Goal: Task Accomplishment & Management: Complete application form

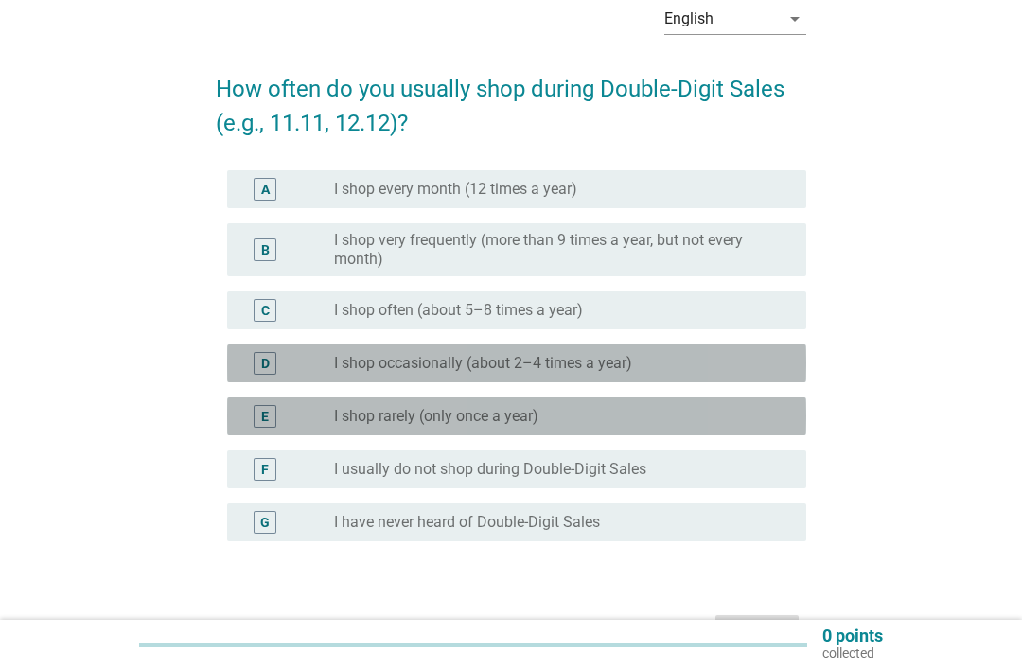
scroll to position [120, 0]
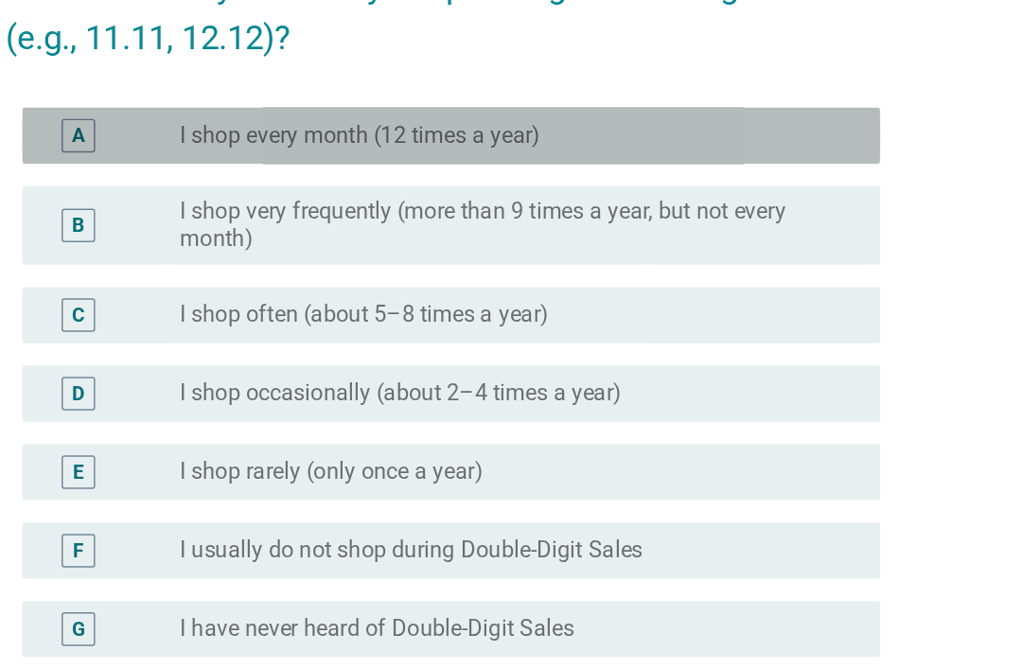
click at [334, 156] on label "I shop every month (12 times a year)" at bounding box center [455, 165] width 243 height 19
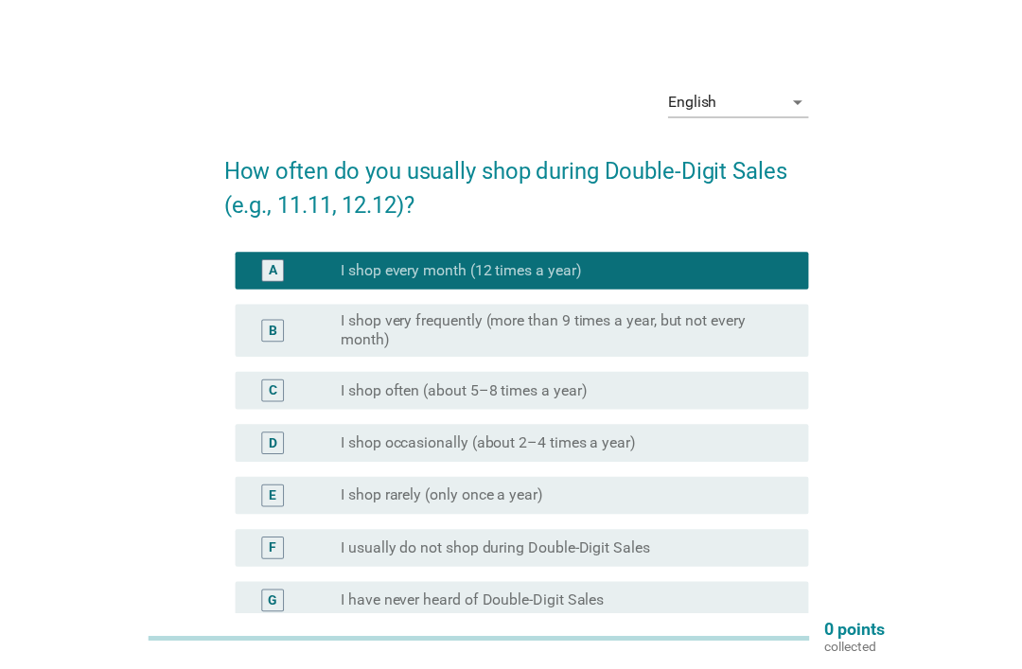
scroll to position [103, 0]
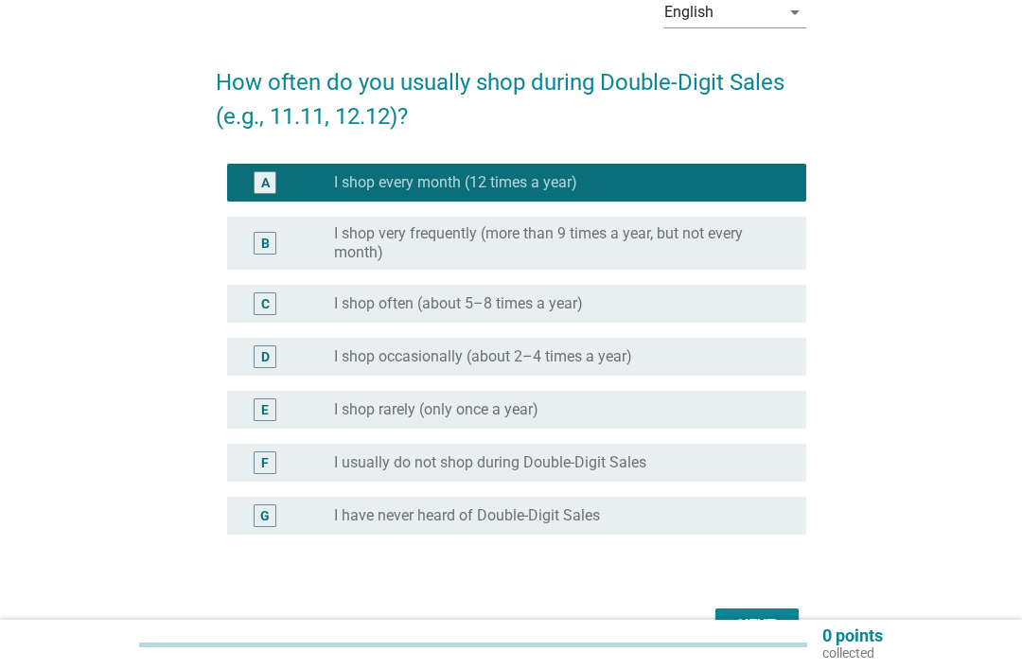
click at [732, 610] on button "Next" at bounding box center [756, 625] width 83 height 34
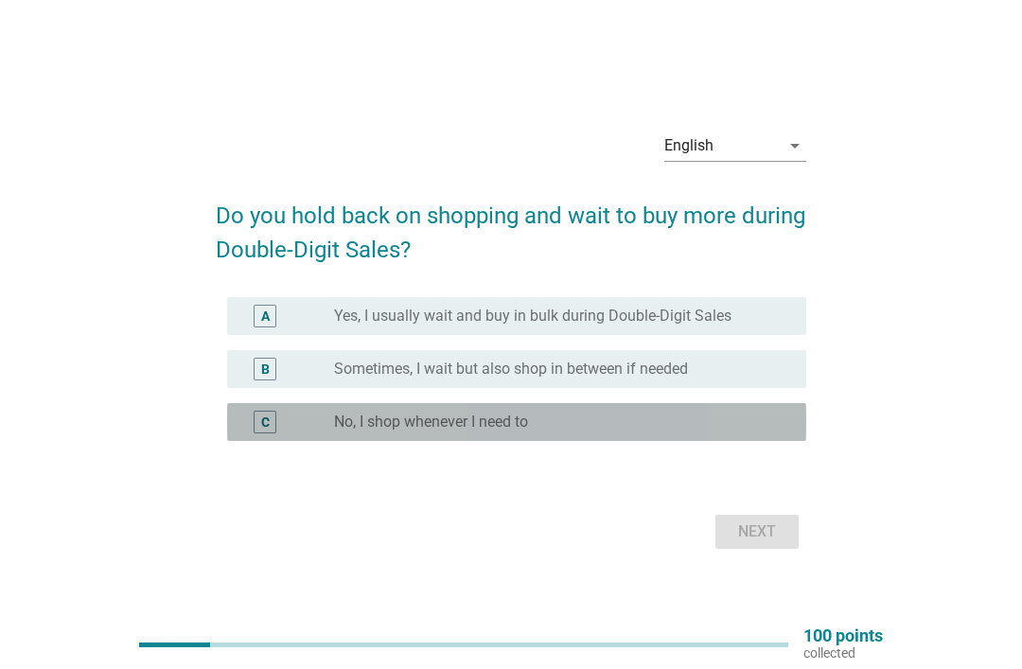
scroll to position [32, 0]
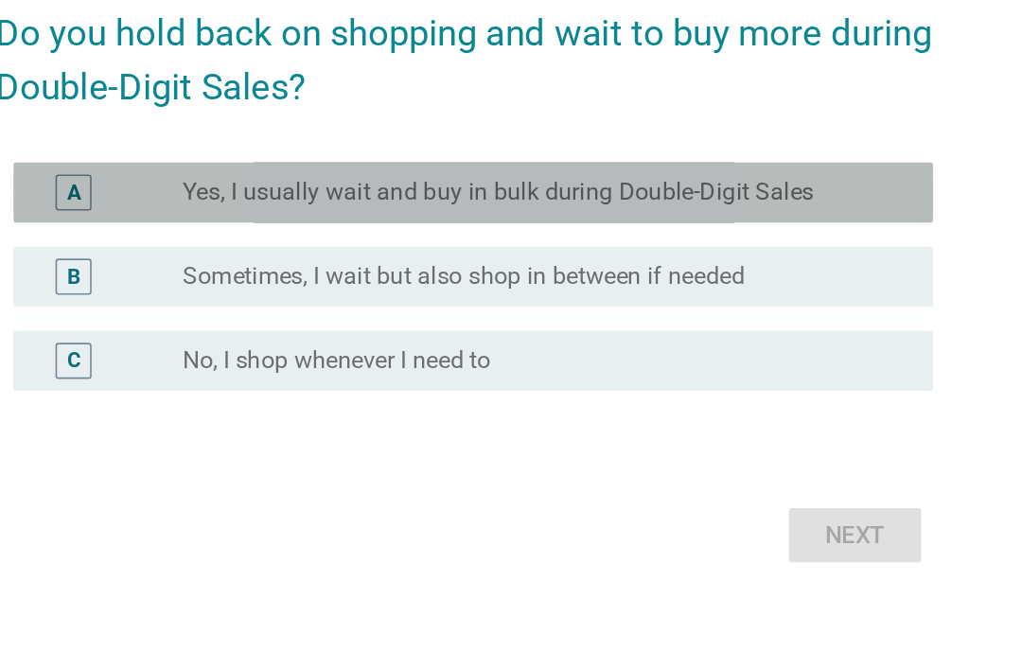
click at [334, 274] on label "Yes, I usually wait and buy in bulk during Double-Digit Sales" at bounding box center [532, 283] width 397 height 19
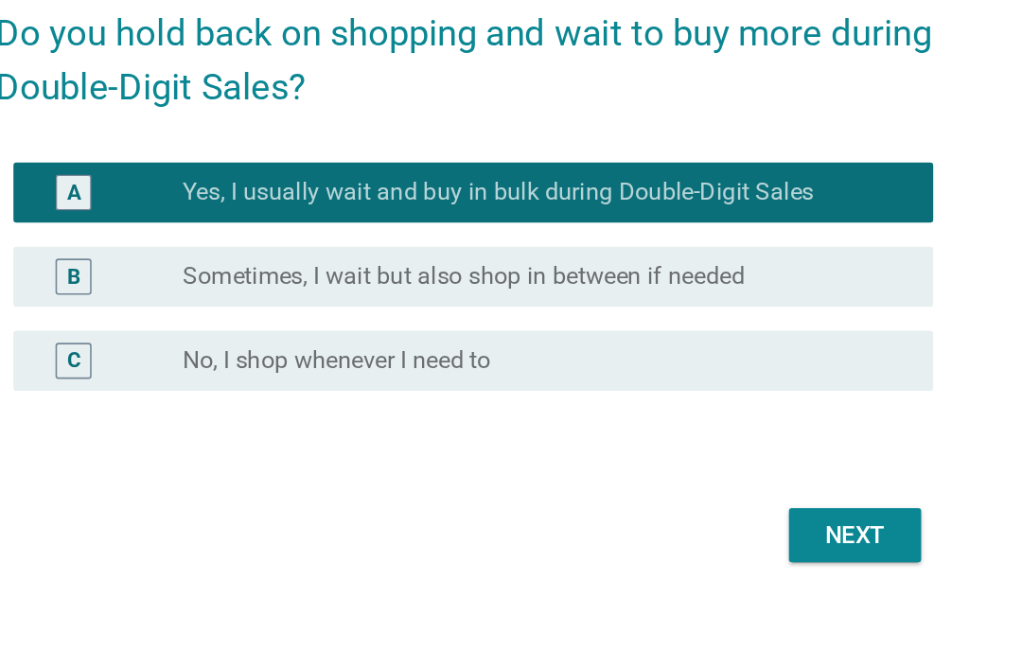
click at [731, 488] on div "Next" at bounding box center [757, 499] width 53 height 23
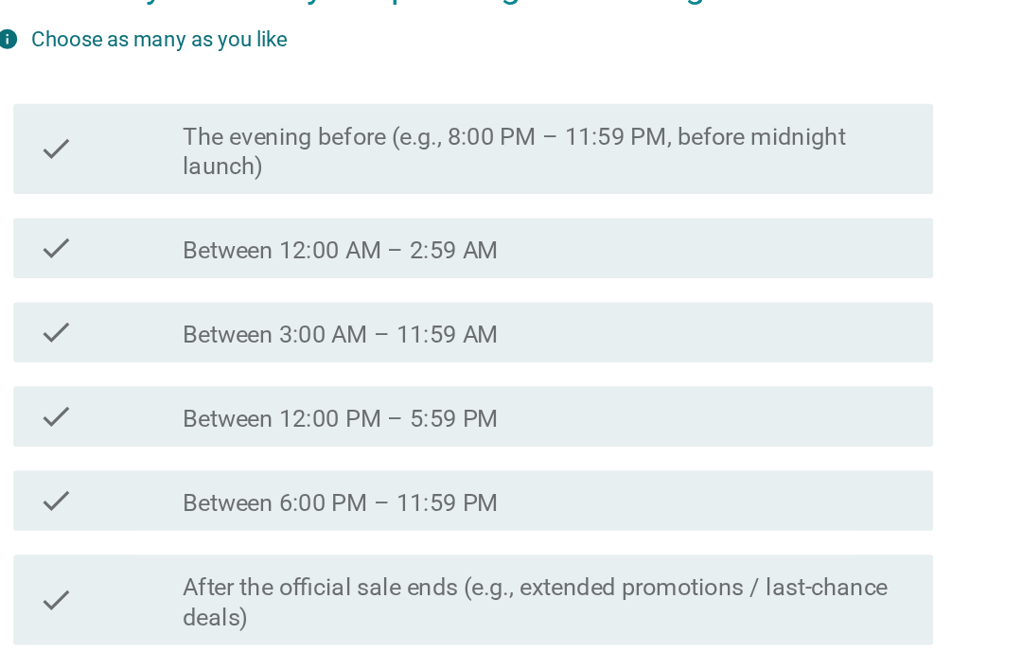
scroll to position [0, 0]
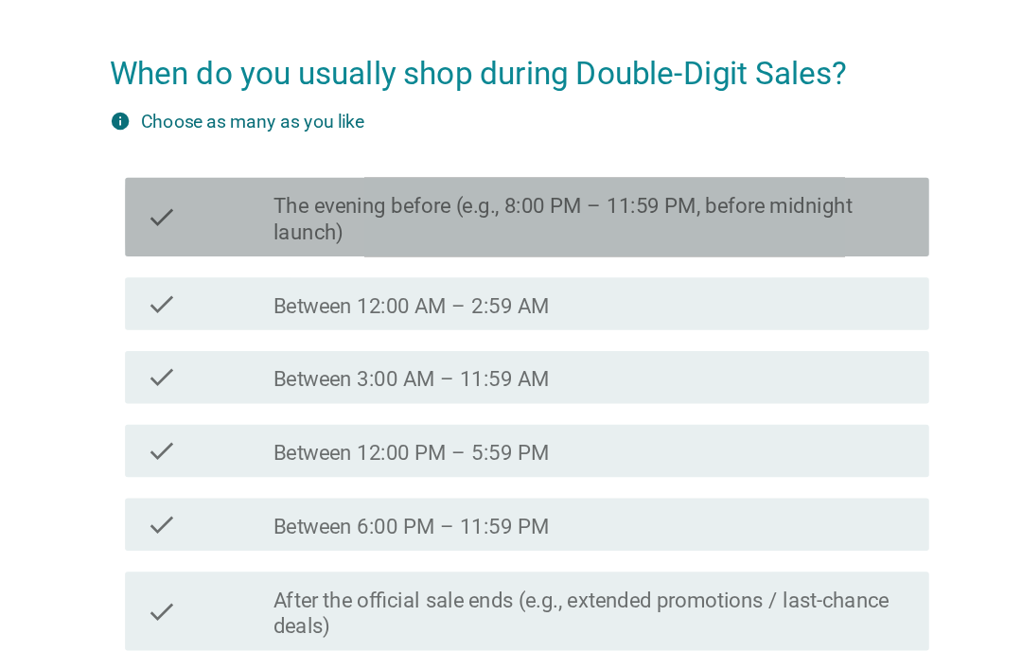
click at [334, 272] on label "The evening before (e.g., 8:00 PM – 11:59 PM, before midnight launch)" at bounding box center [562, 291] width 457 height 38
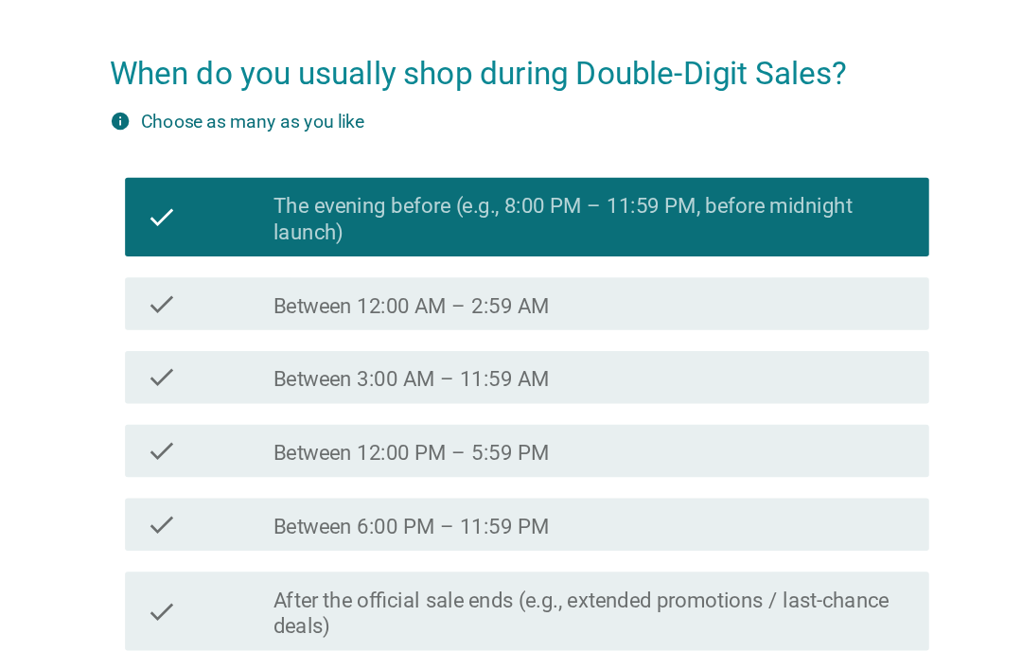
click at [334, 344] on label "Between 12:00 AM – 2:59 AM" at bounding box center [433, 353] width 199 height 19
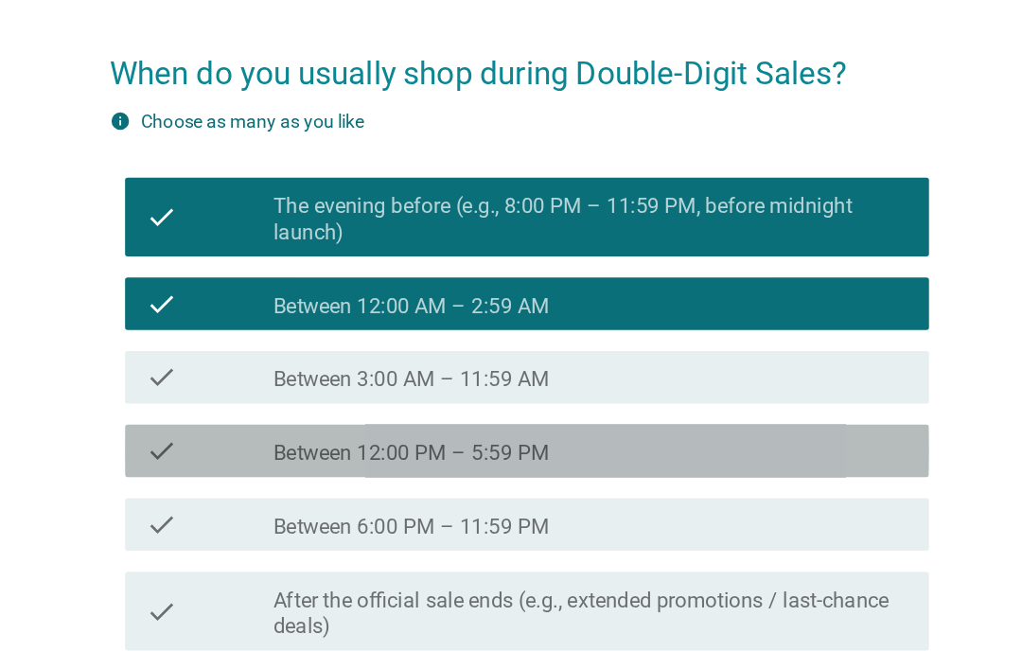
click at [334, 449] on label "Between 12:00 PM – 5:59 PM" at bounding box center [433, 458] width 199 height 19
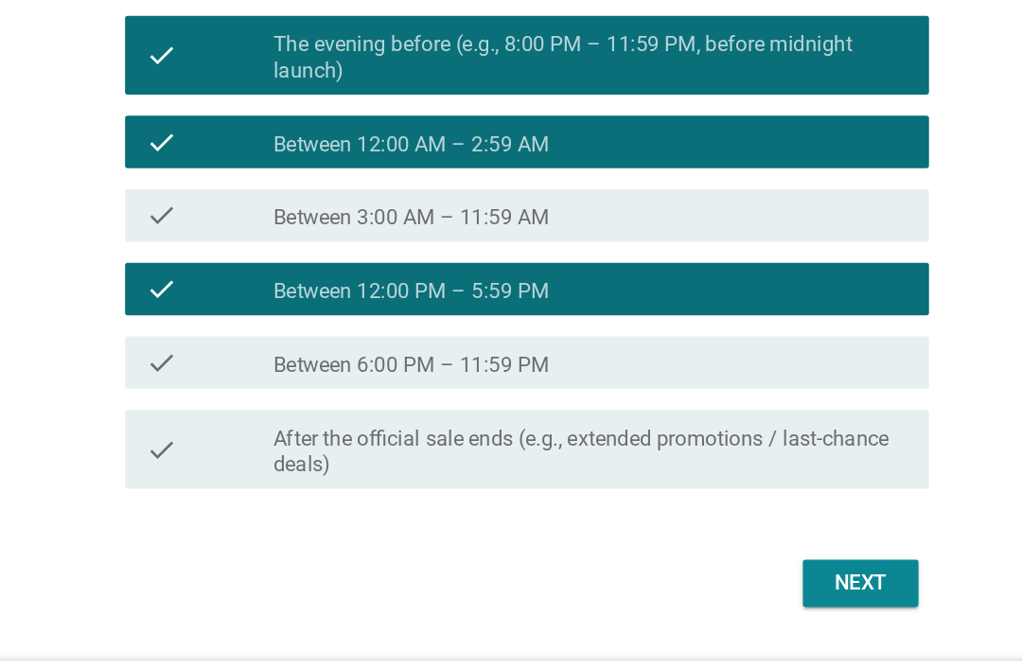
scroll to position [105, 0]
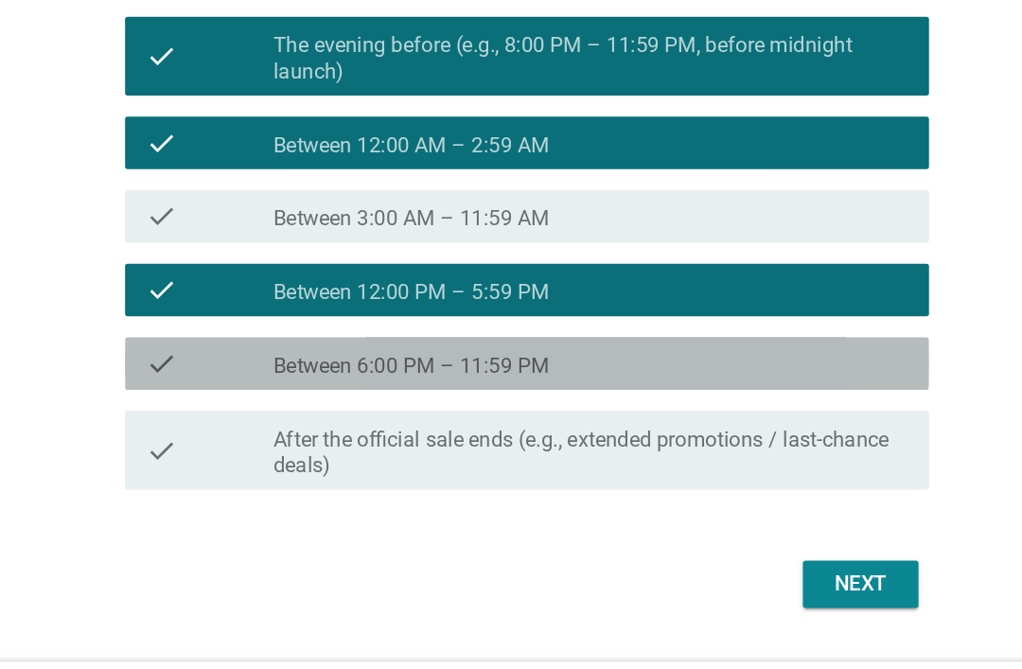
click at [334, 397] on label "Between 6:00 PM – 11:59 PM" at bounding box center [433, 406] width 199 height 19
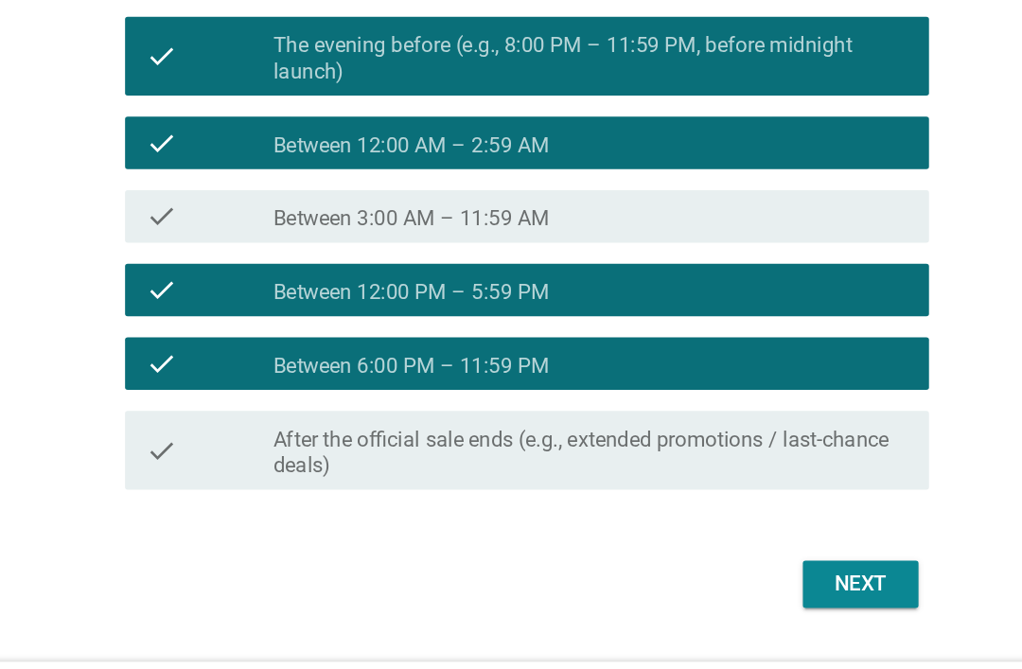
click at [388, 450] on label "After the official sale ends (e.g., extended promotions / last-chance deals)" at bounding box center [562, 469] width 457 height 38
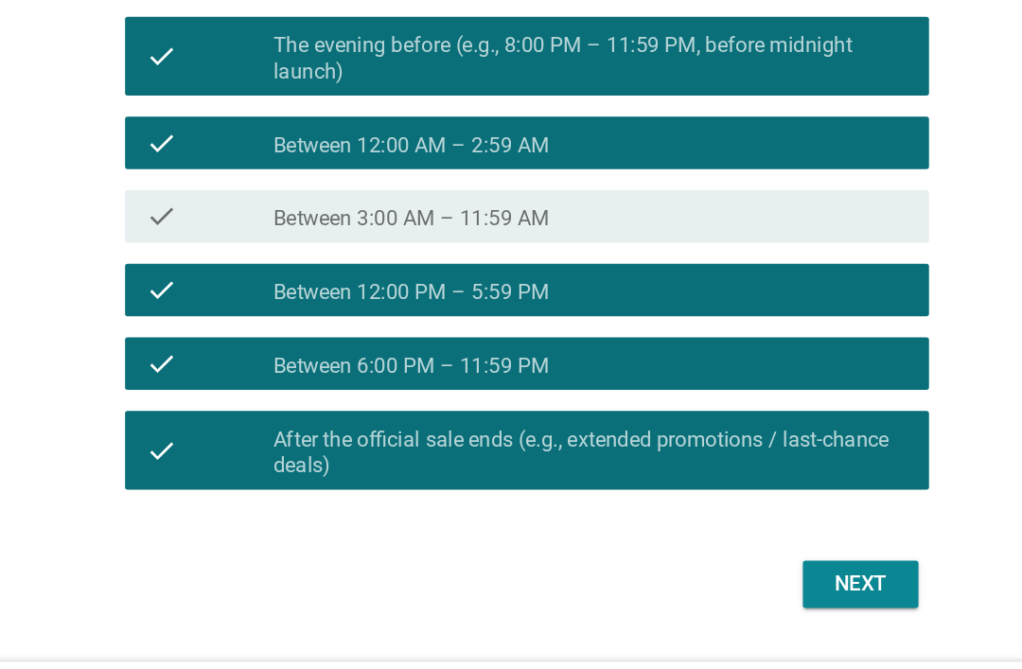
click at [731, 553] on div "Next" at bounding box center [757, 564] width 53 height 23
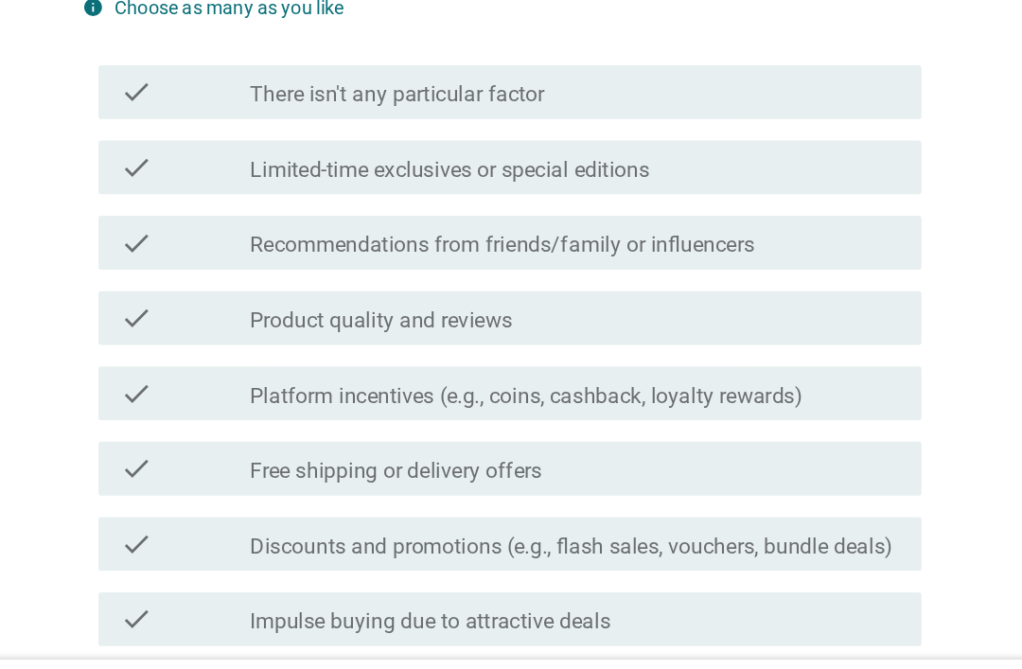
scroll to position [94, 0]
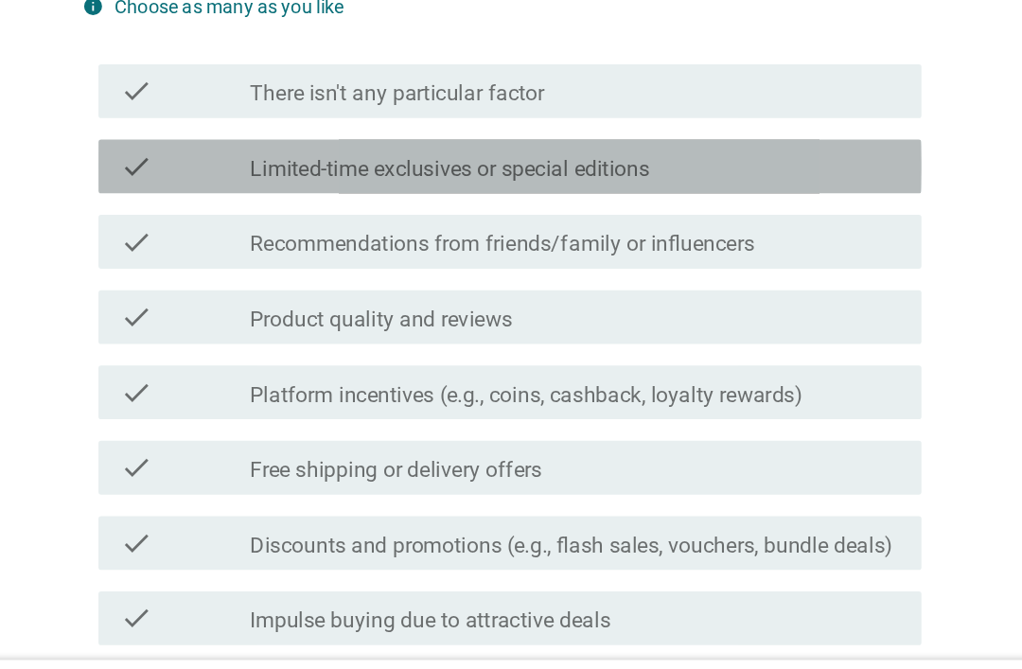
click at [334, 265] on label "Limited-time exclusives or special editions" at bounding box center [474, 274] width 281 height 19
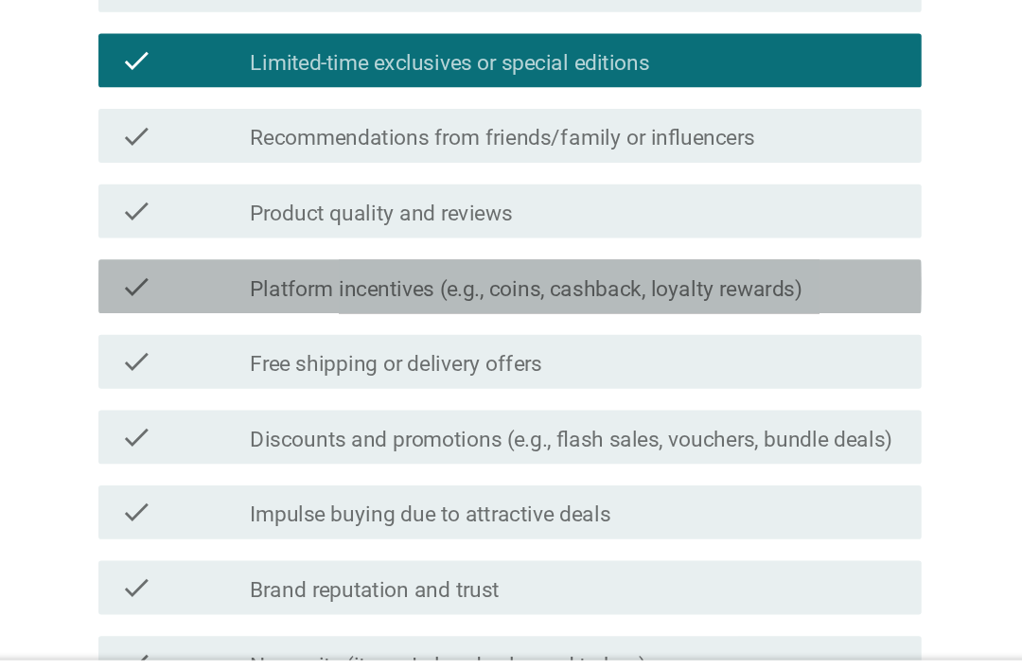
click at [334, 349] on label "Platform incentives (e.g., coins, cashback, loyalty rewards)" at bounding box center [528, 358] width 389 height 19
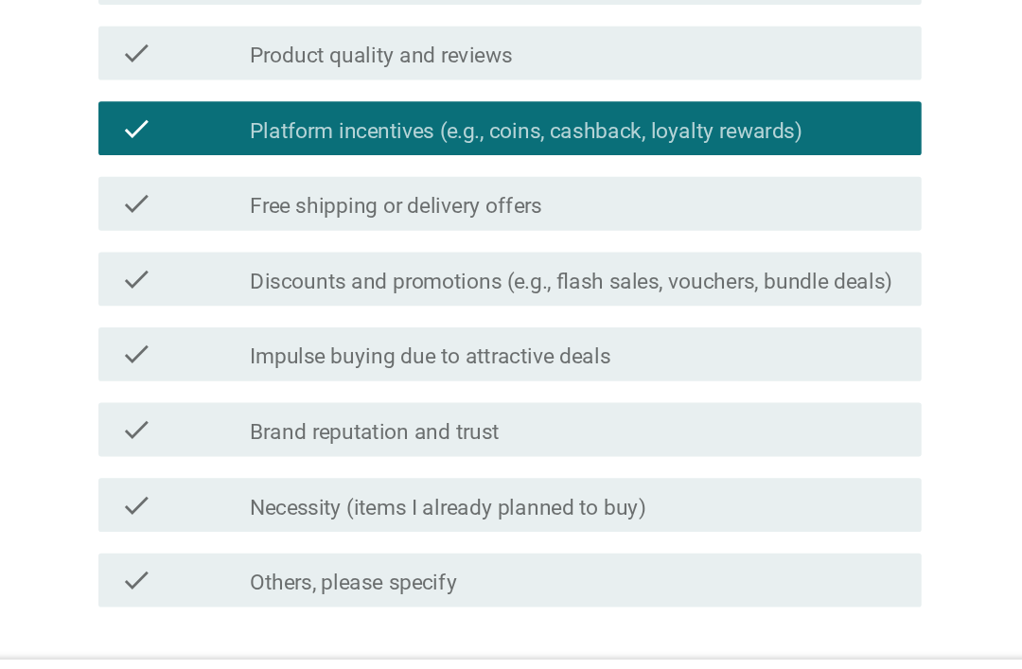
scroll to position [280, 0]
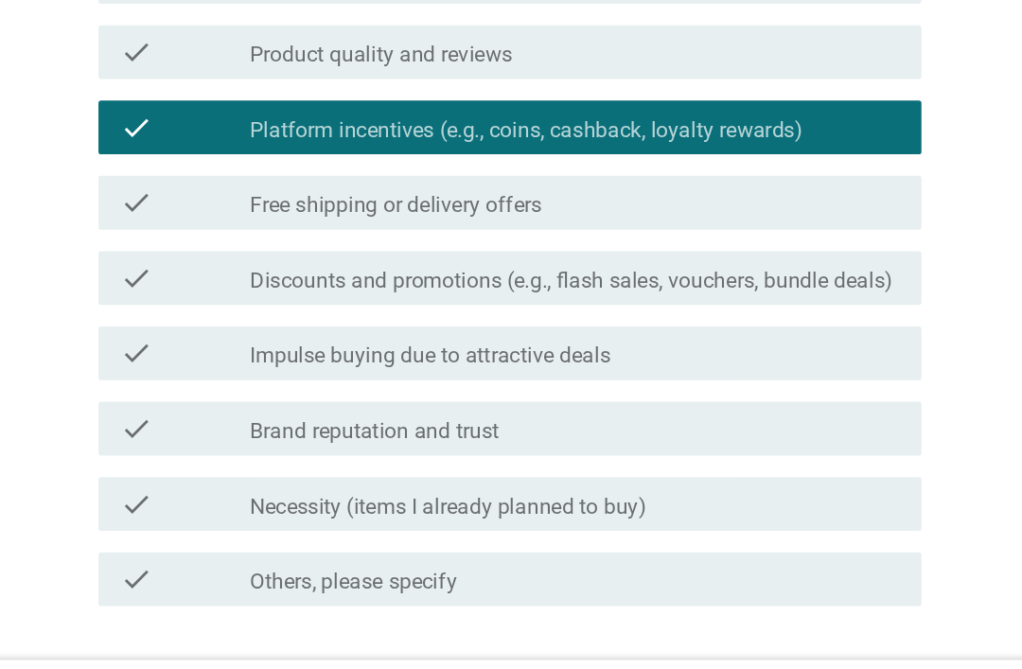
click at [334, 291] on label "Free shipping or delivery offers" at bounding box center [436, 300] width 205 height 19
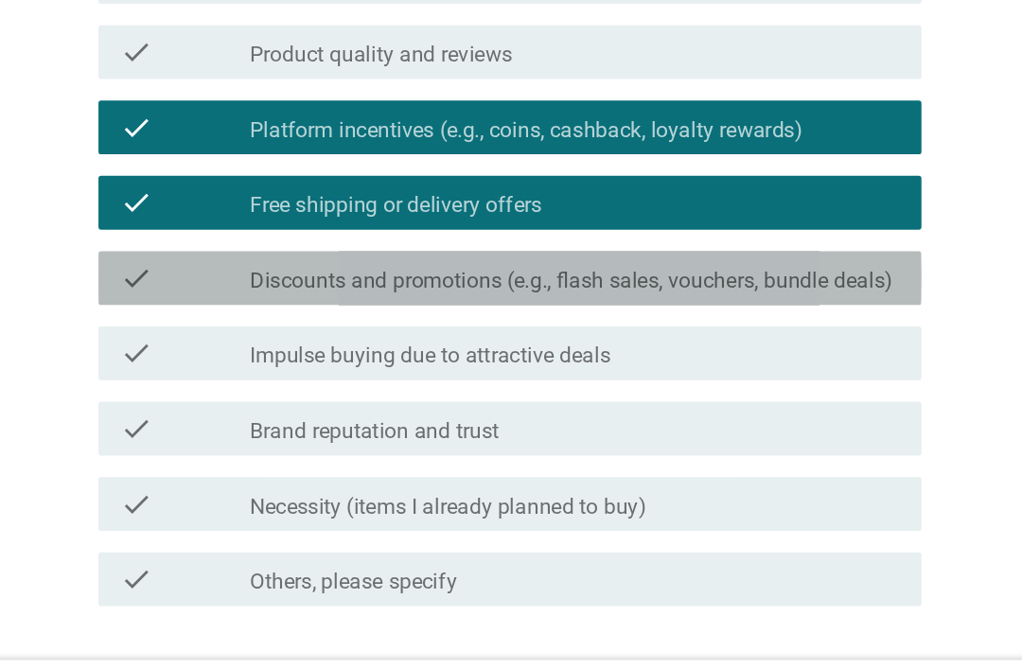
click at [334, 344] on label "Discounts and promotions (e.g., flash sales, vouchers, bundle deals)" at bounding box center [560, 353] width 452 height 19
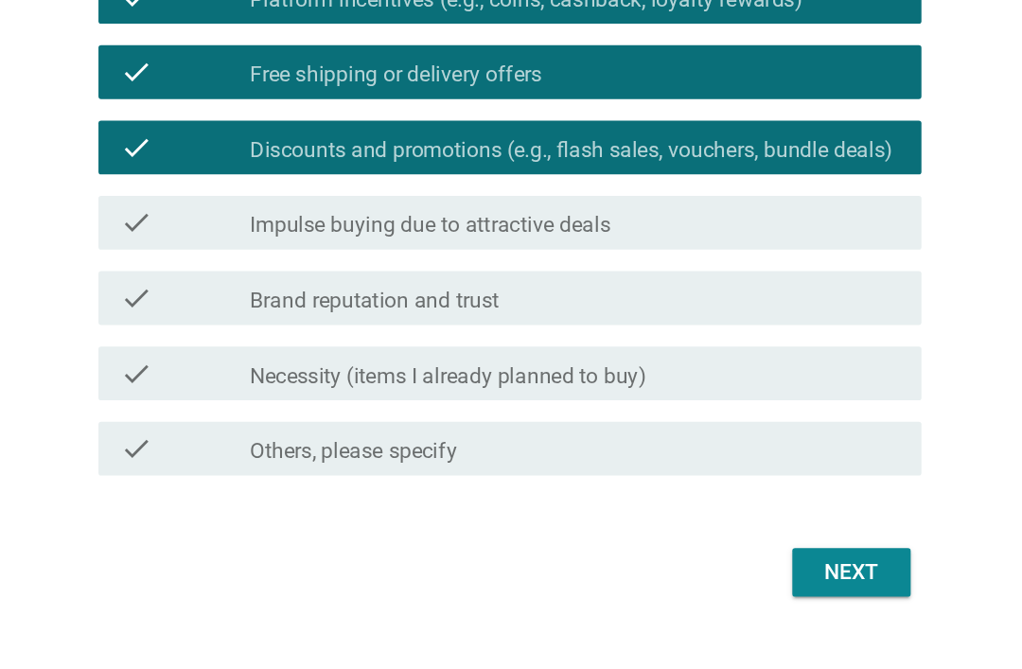
scroll to position [373, 0]
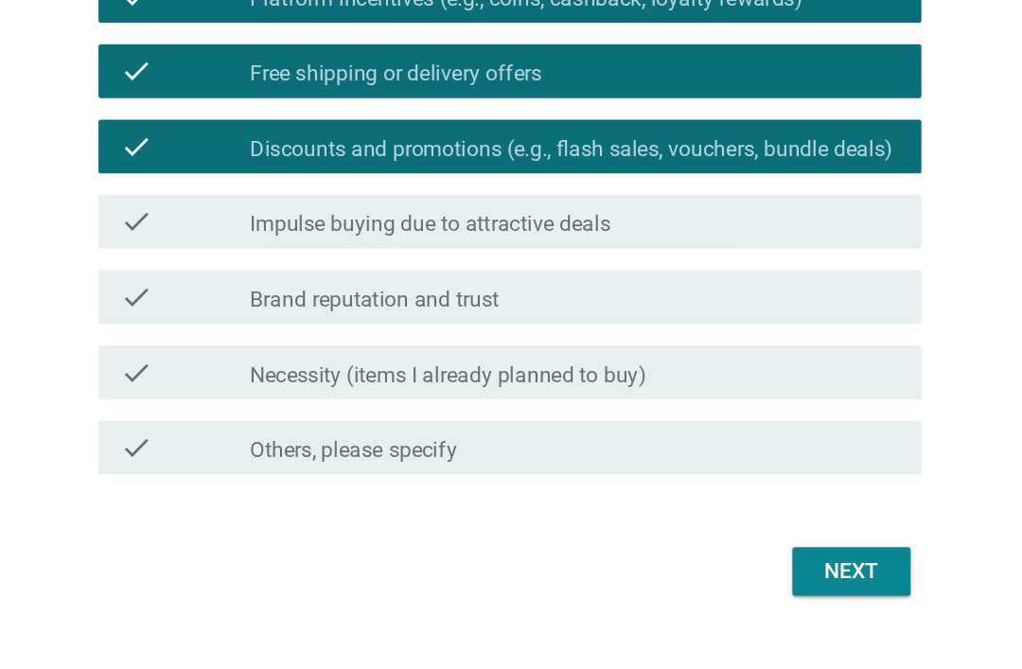
click at [715, 540] on button "Next" at bounding box center [756, 557] width 83 height 34
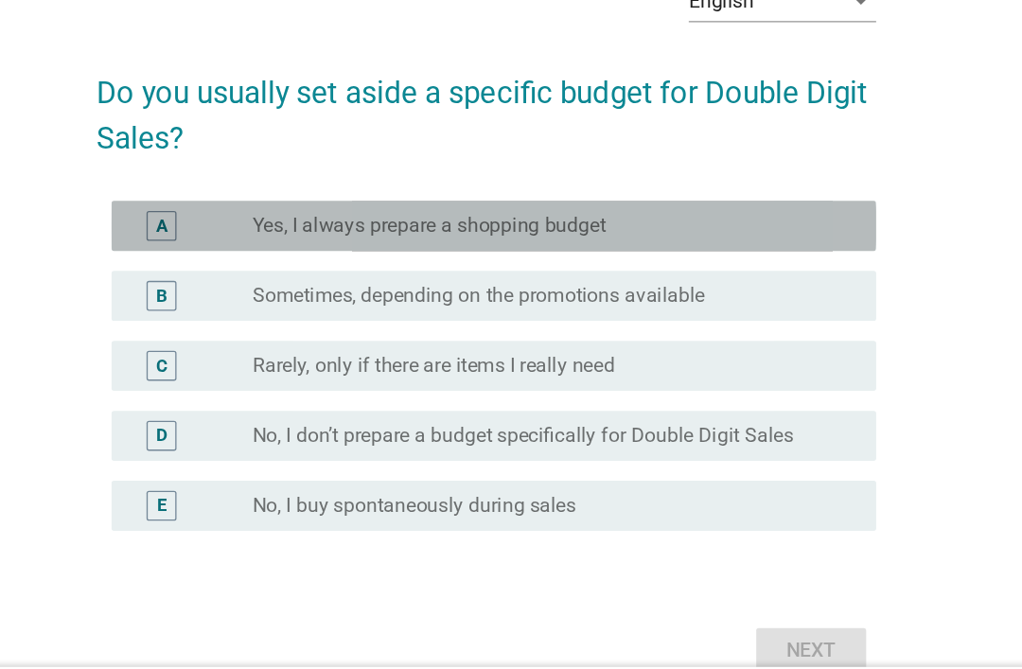
click at [334, 276] on label "Yes, I always prepare a shopping budget" at bounding box center [468, 285] width 268 height 19
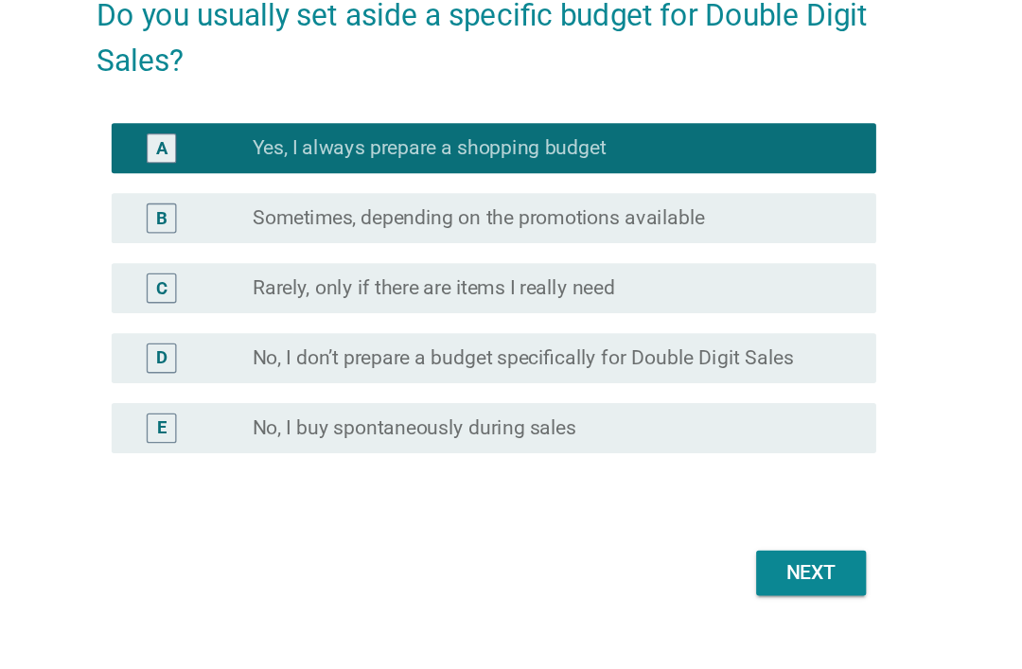
scroll to position [58, 0]
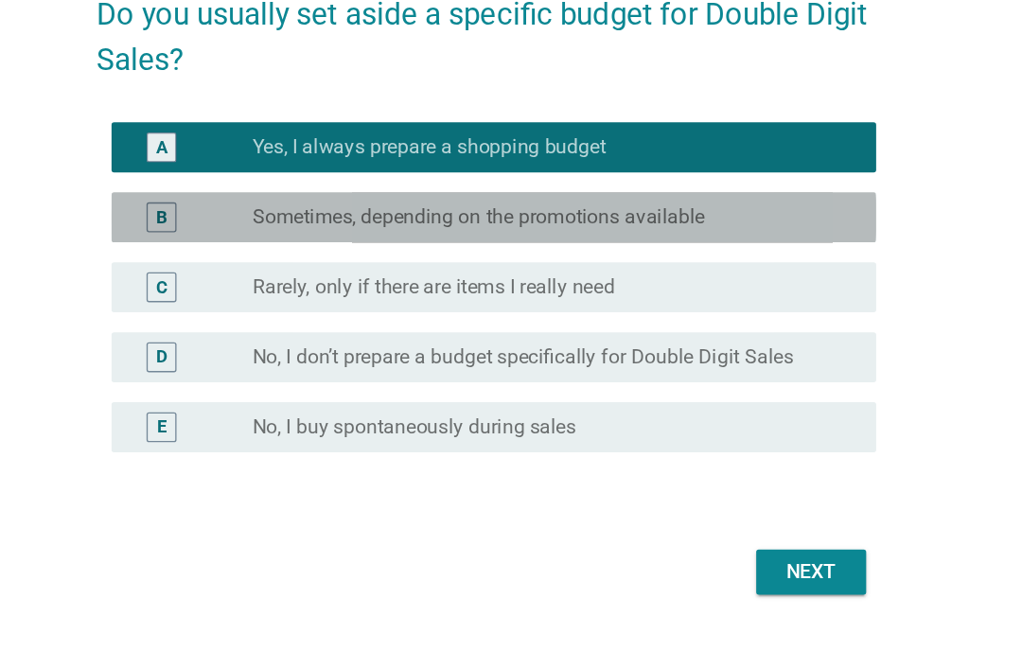
click at [398, 272] on label "Sometimes, depending on the promotions available" at bounding box center [505, 281] width 343 height 19
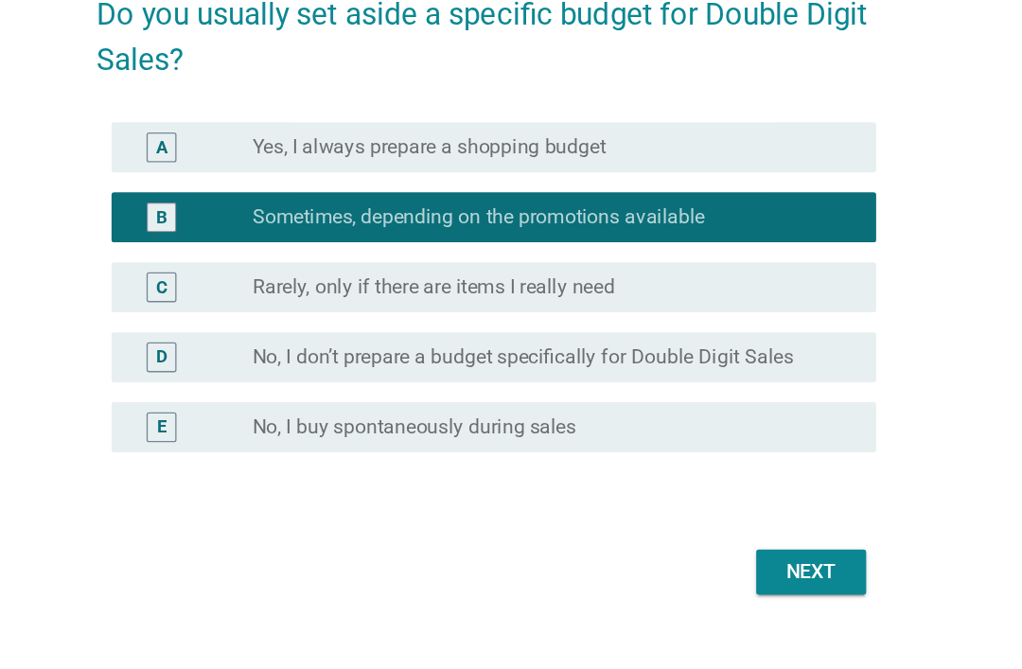
click at [391, 219] on label "Yes, I always prepare a shopping budget" at bounding box center [468, 228] width 268 height 19
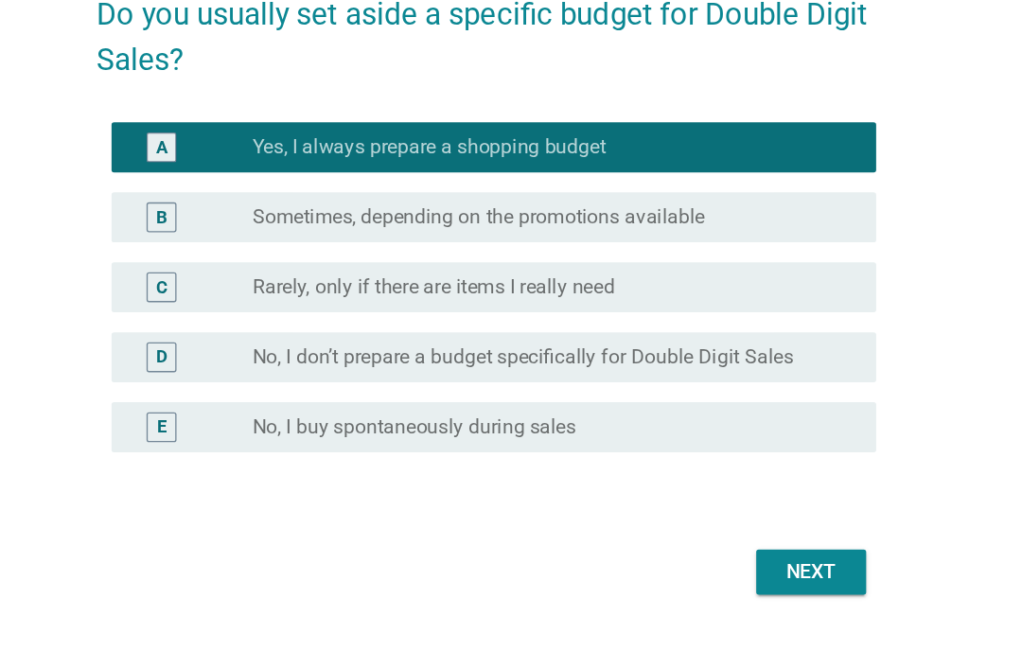
click at [731, 538] on div "Next" at bounding box center [757, 549] width 53 height 23
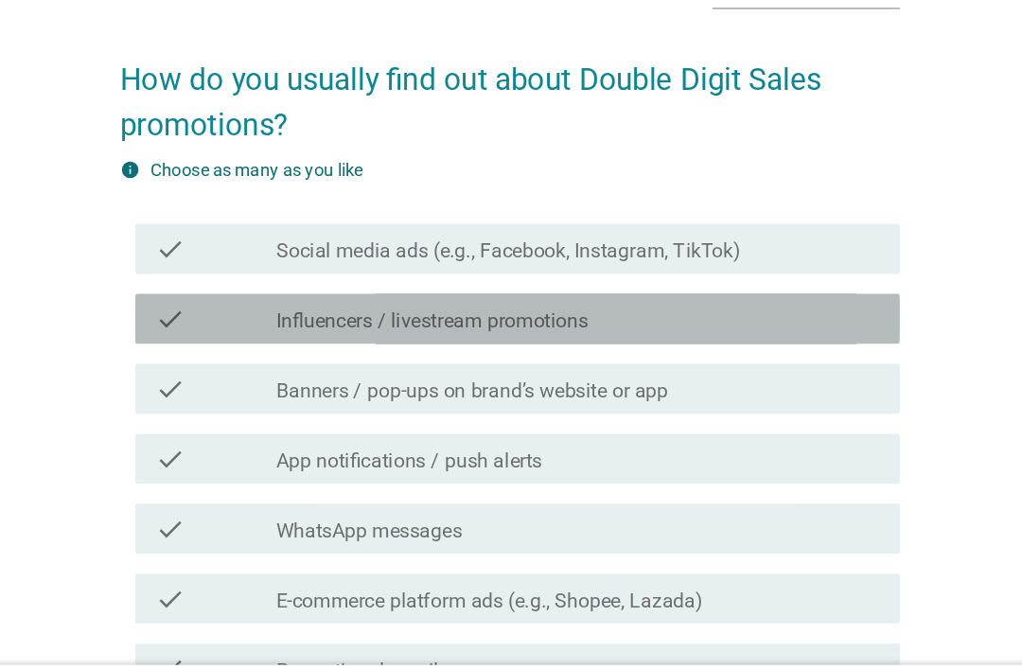
scroll to position [33, 0]
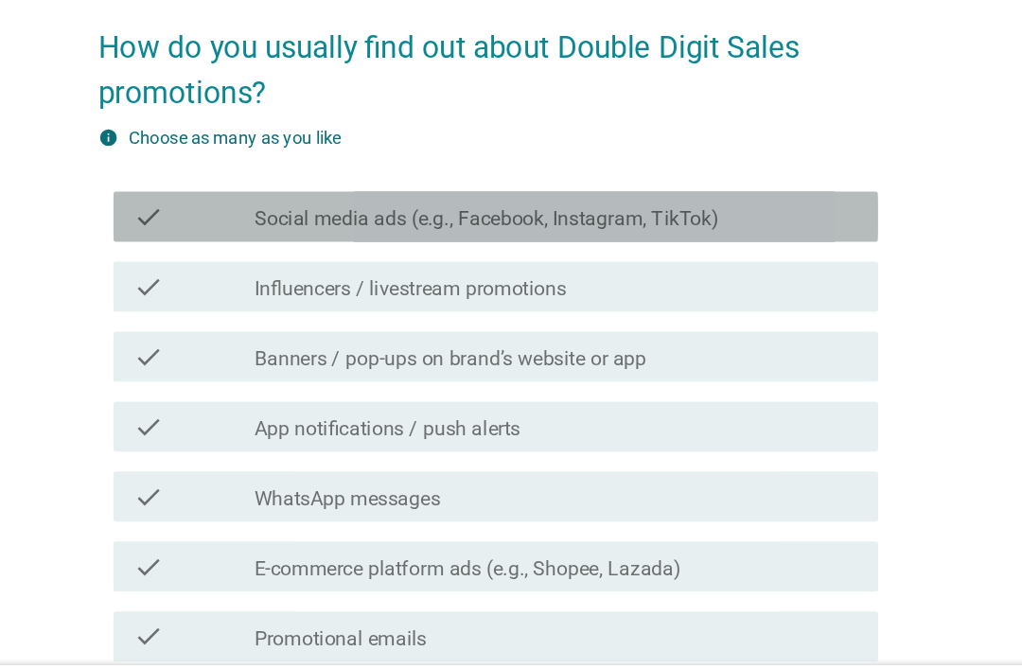
click at [334, 269] on div "check_box_outline_blank Social media ads (e.g., Facebook, Instagram, TikTok)" at bounding box center [562, 280] width 457 height 23
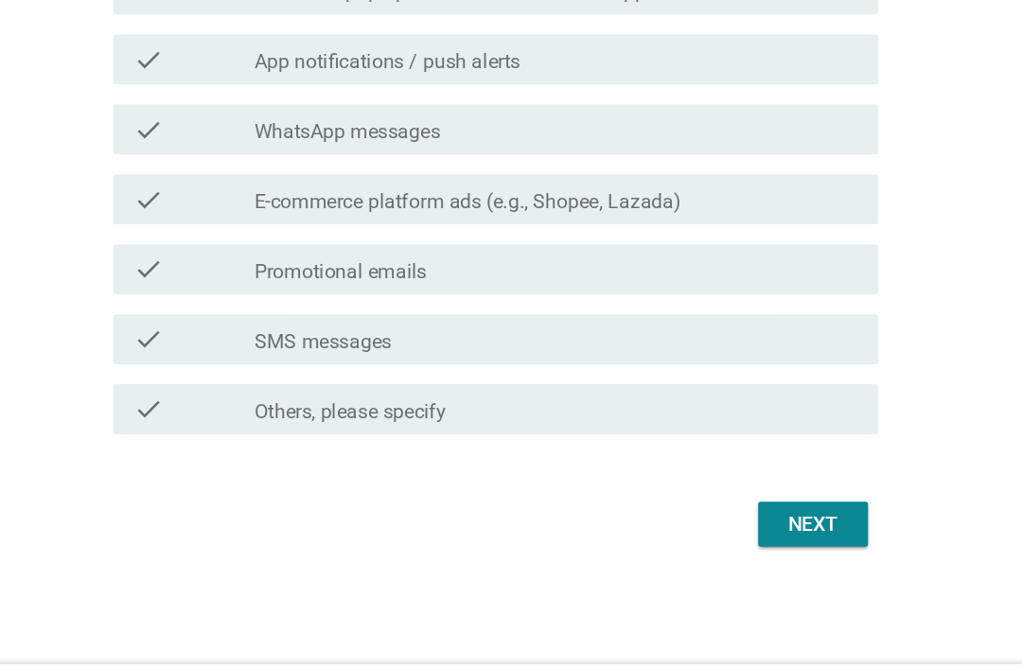
scroll to position [312, 0]
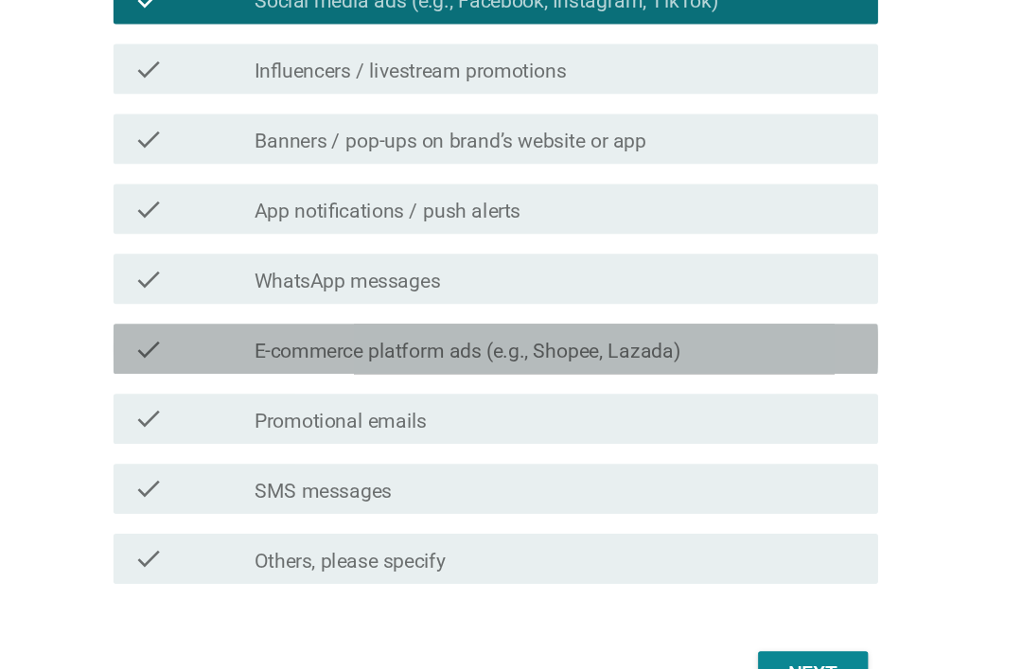
click at [334, 266] on label "E-commerce platform ads (e.g., Shopee, Lazada)" at bounding box center [496, 267] width 324 height 19
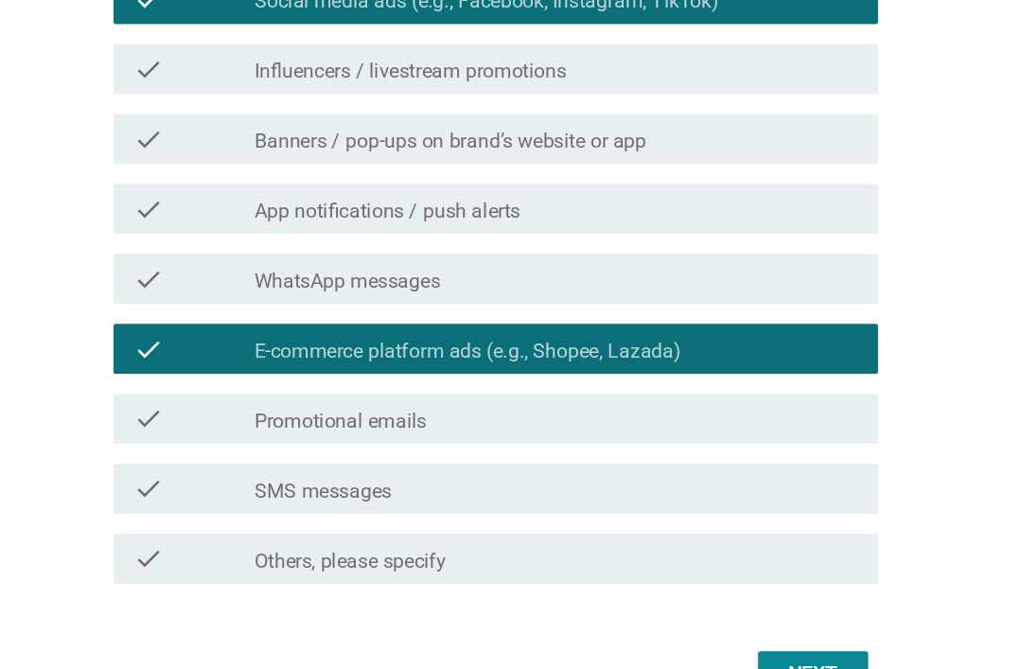
click at [731, 509] on div "Next" at bounding box center [757, 512] width 53 height 23
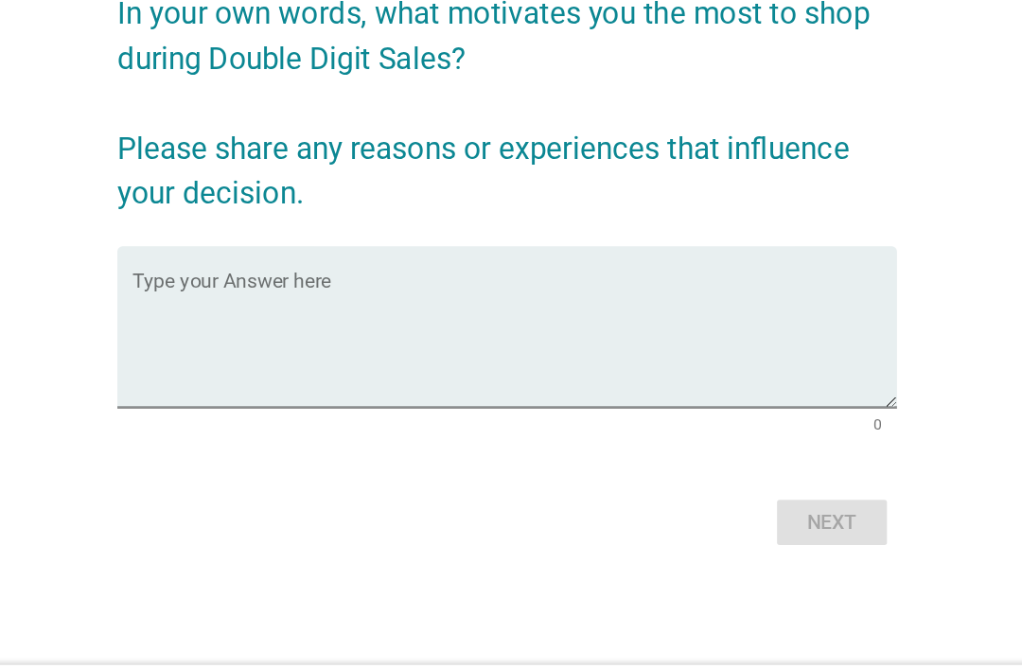
scroll to position [97, 0]
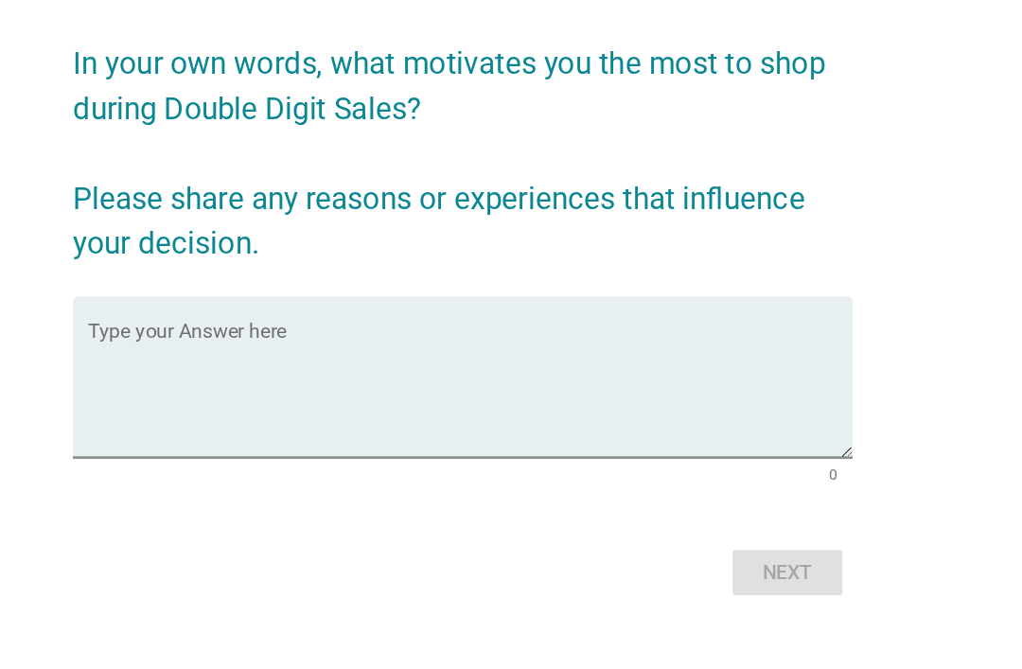
click at [236, 326] on textarea "Type your Answer here" at bounding box center [516, 375] width 579 height 99
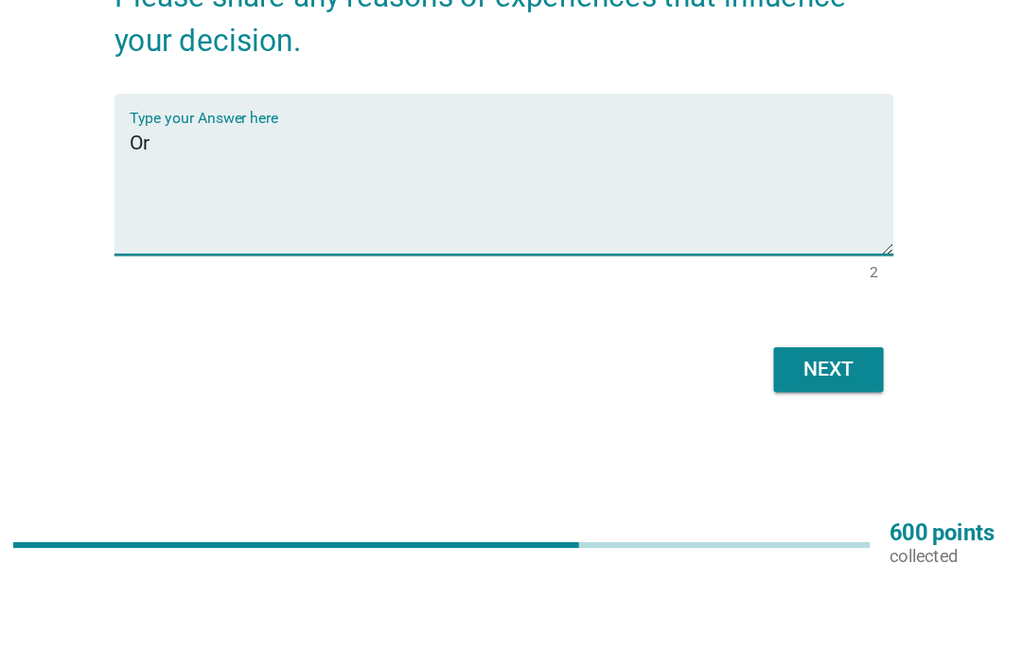
type textarea "O"
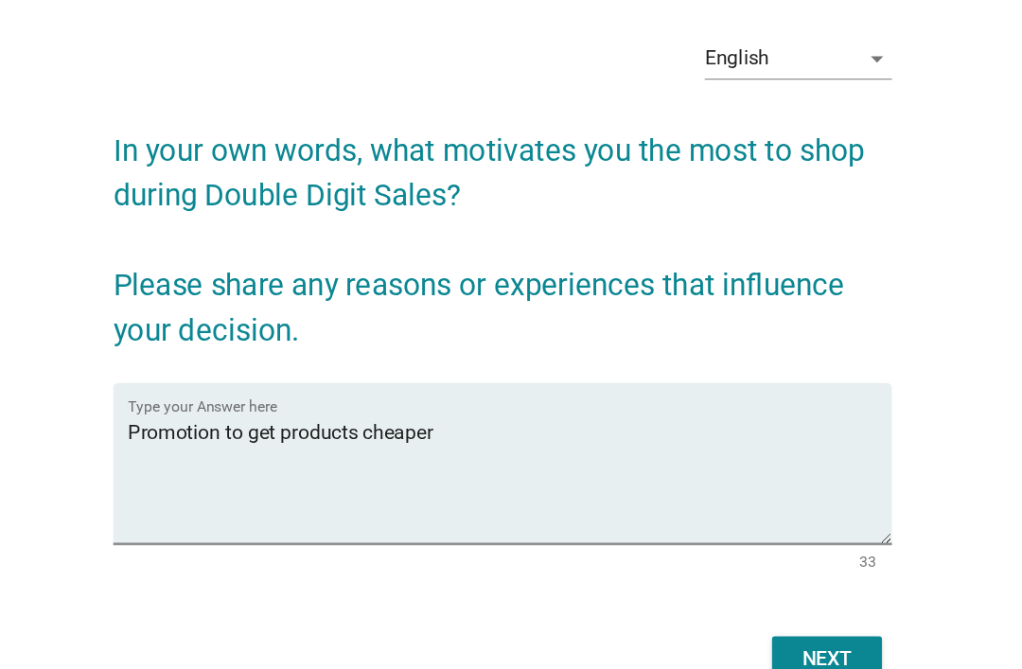
type textarea "Promotion to get products cheaper"
click at [731, 501] on div "Next" at bounding box center [757, 512] width 53 height 23
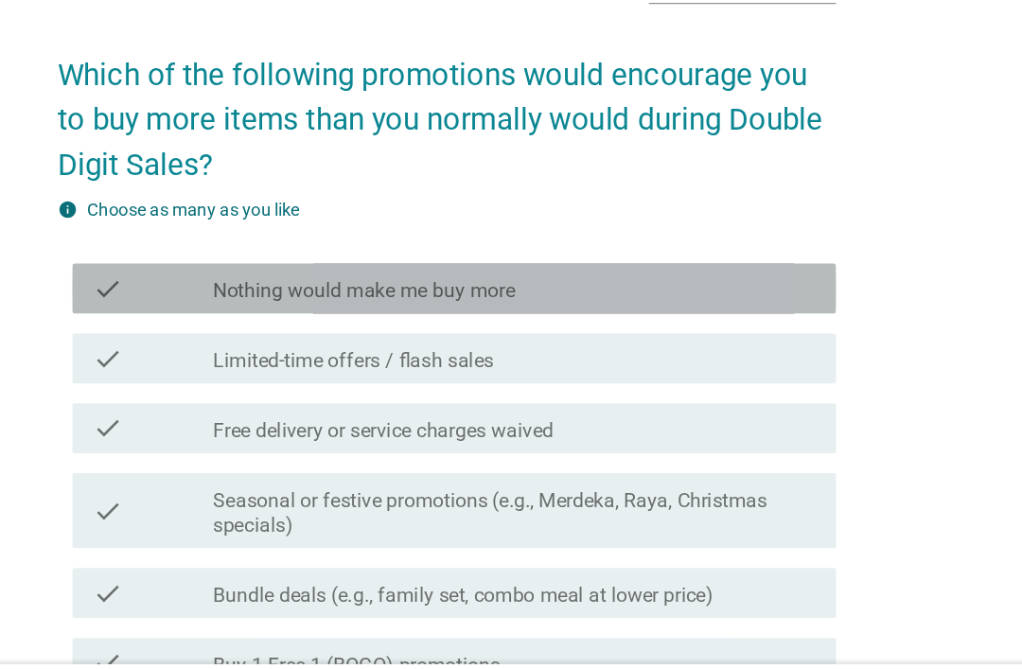
scroll to position [12, 0]
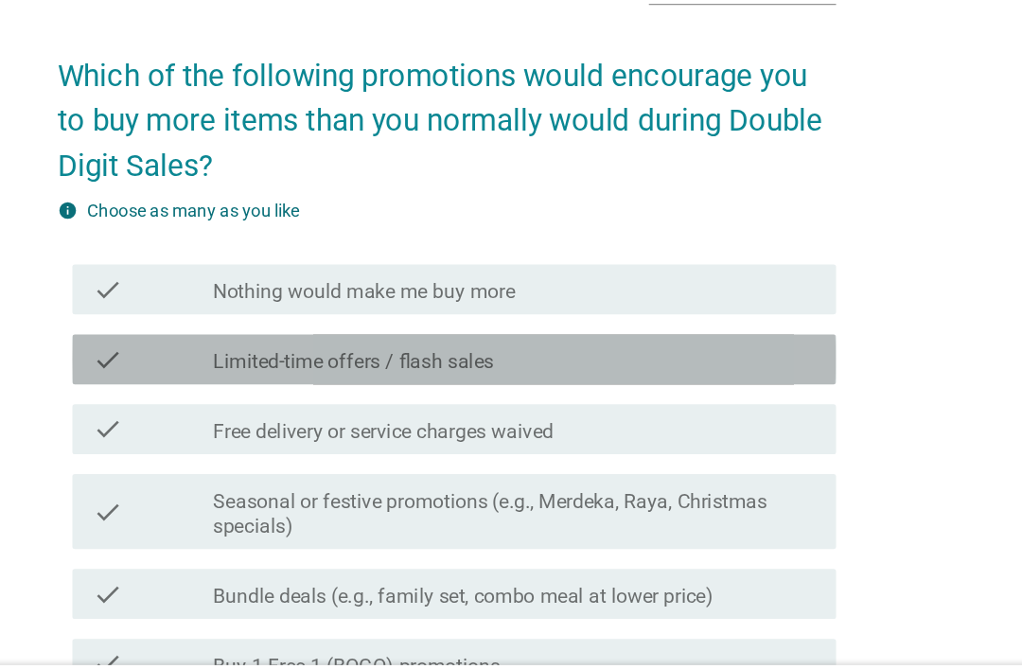
click at [334, 380] on label "Limited-time offers / flash sales" at bounding box center [440, 389] width 213 height 19
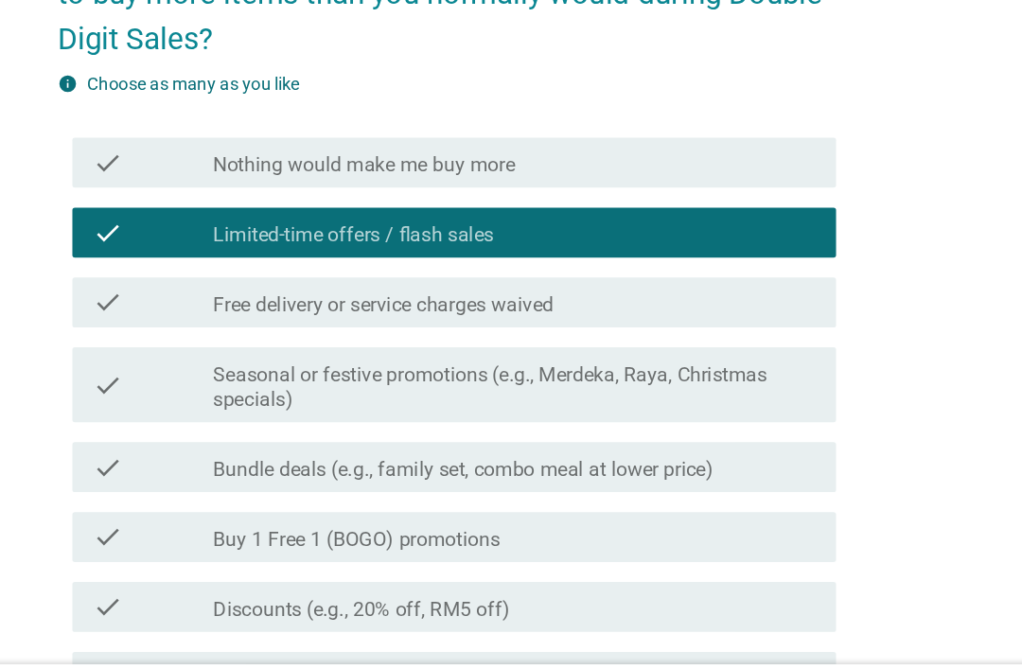
scroll to position [109, 0]
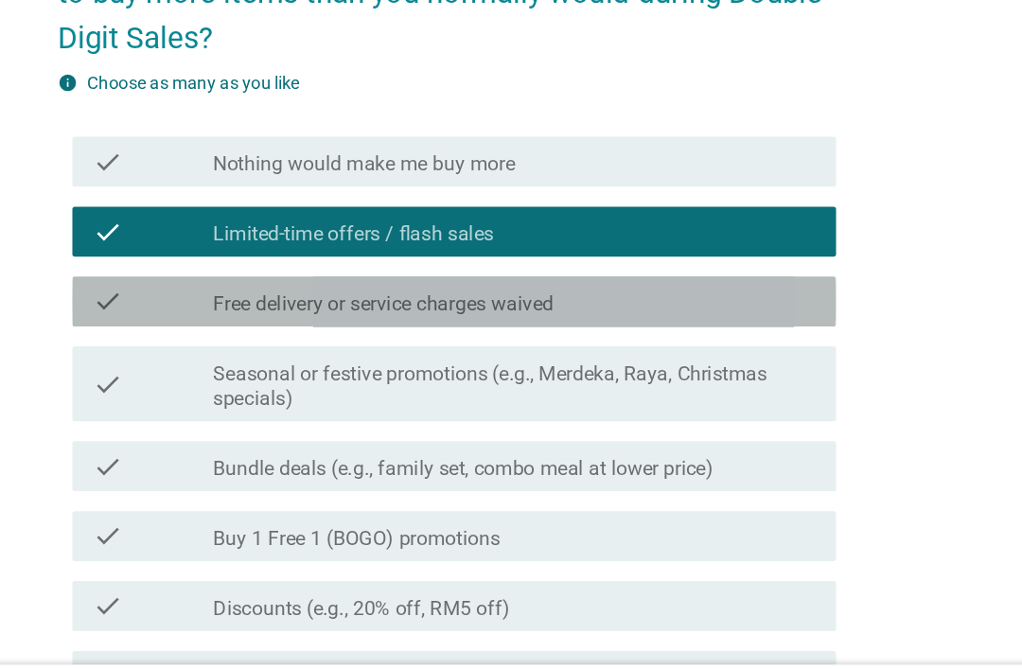
click at [334, 337] on label "Free delivery or service charges waived" at bounding box center [463, 346] width 258 height 19
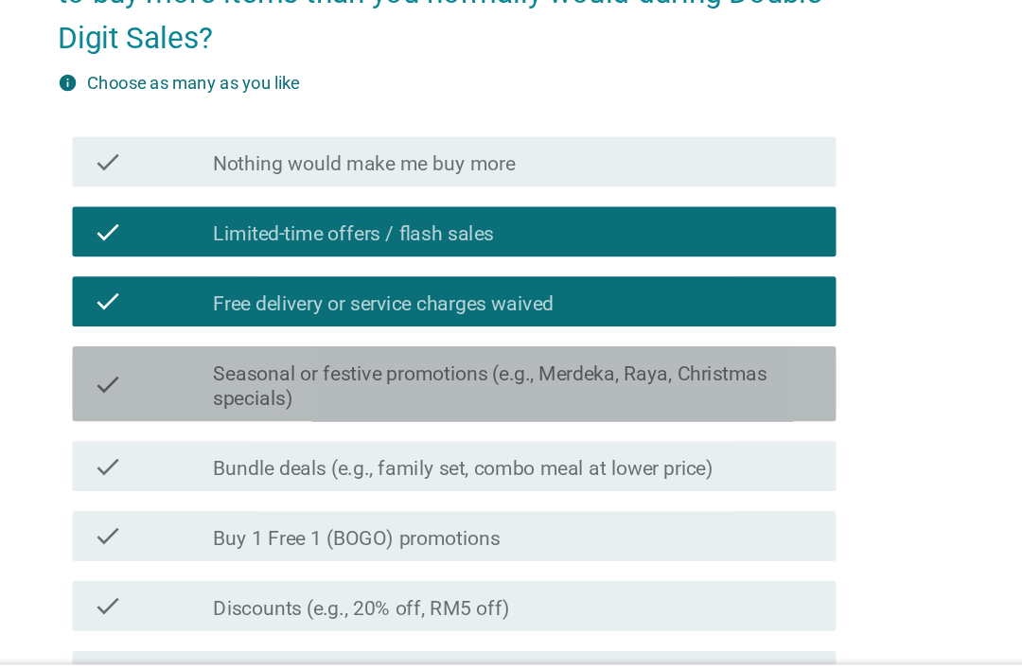
click at [334, 390] on label "Seasonal or festive promotions (e.g., Merdeka, Raya, Christmas specials)" at bounding box center [562, 409] width 457 height 38
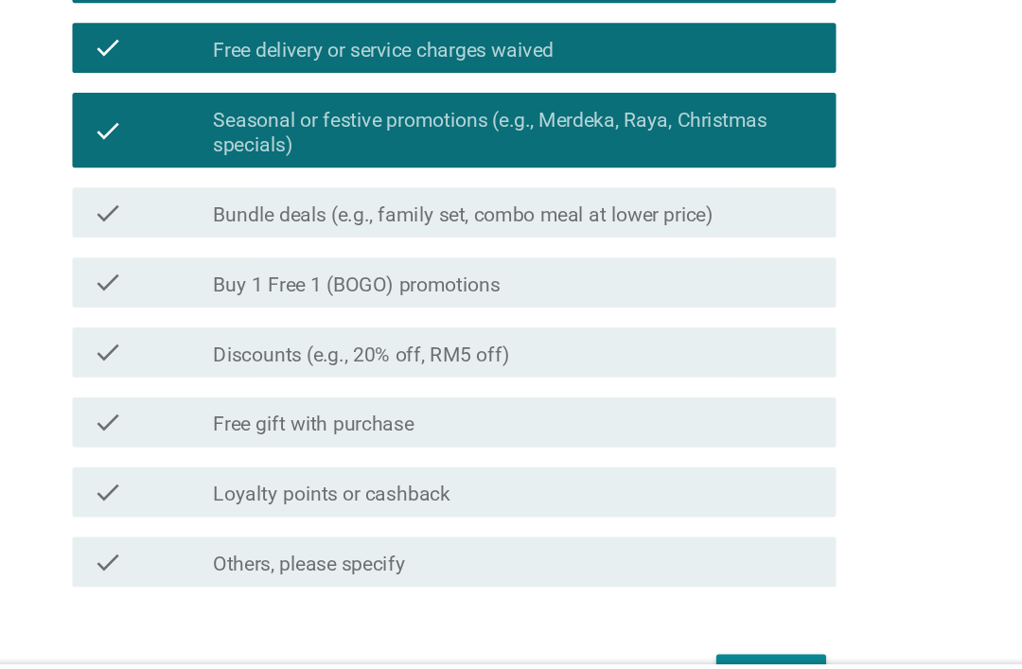
scroll to position [324, 0]
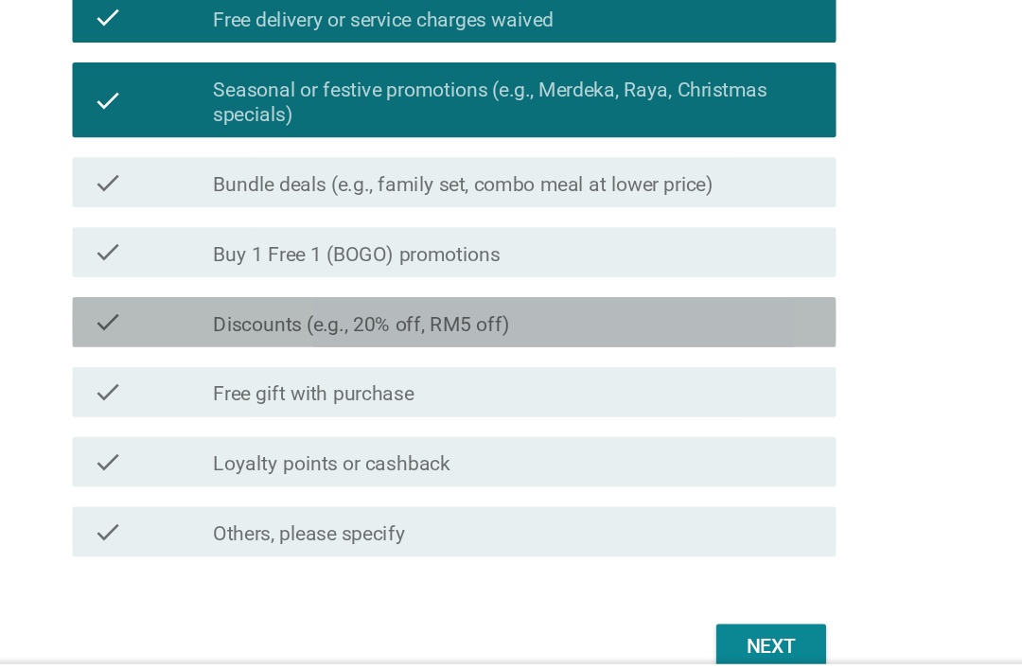
click at [386, 353] on label "Discounts (e.g., 20% off, RM5 off)" at bounding box center [446, 362] width 225 height 19
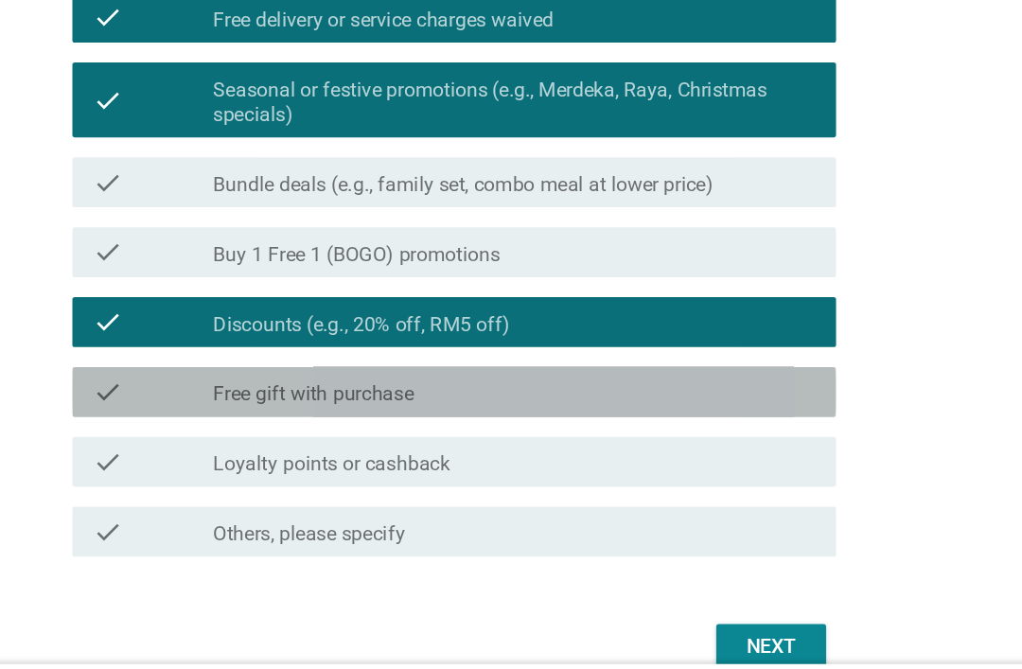
click at [373, 402] on div "check_box_outline_blank Free gift with purchase" at bounding box center [562, 413] width 457 height 23
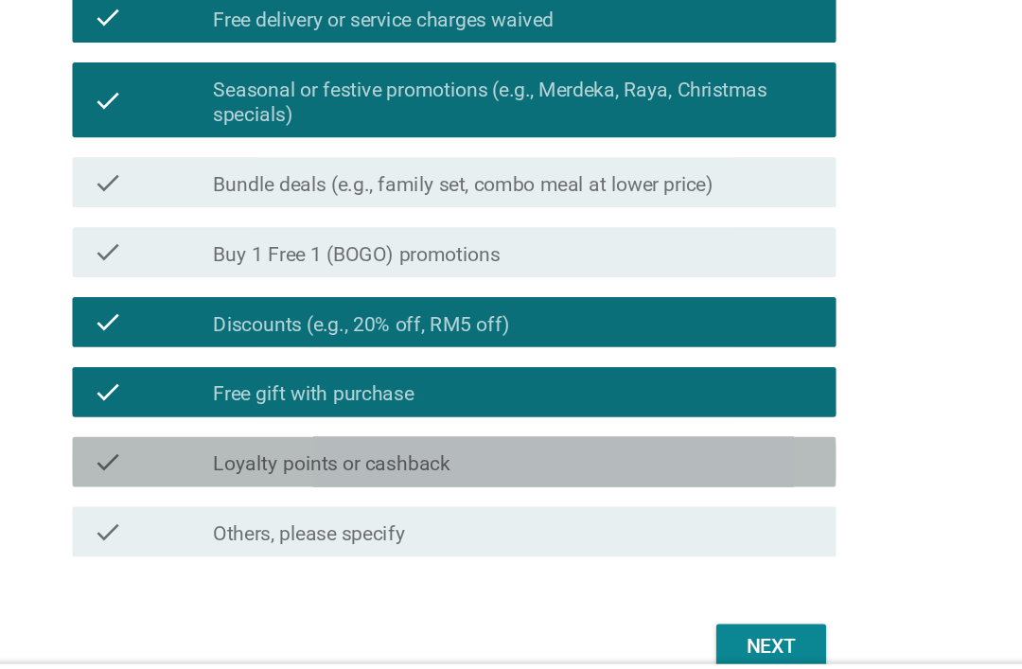
click at [362, 455] on div "check_box_outline_blank Loyalty points or cashback" at bounding box center [562, 466] width 457 height 23
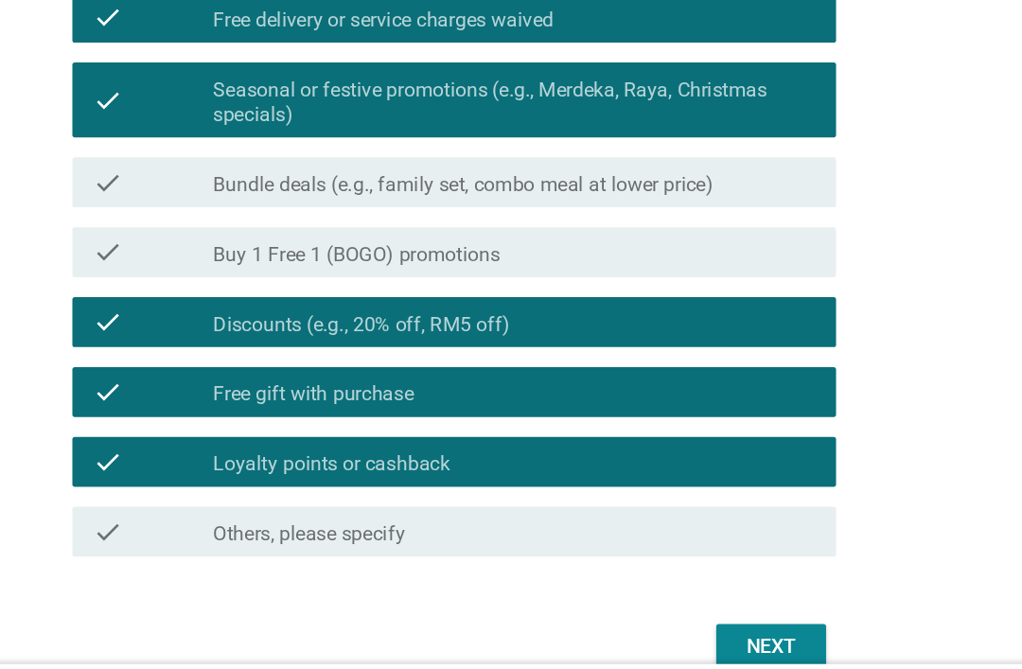
click at [731, 595] on div "Next" at bounding box center [757, 606] width 53 height 23
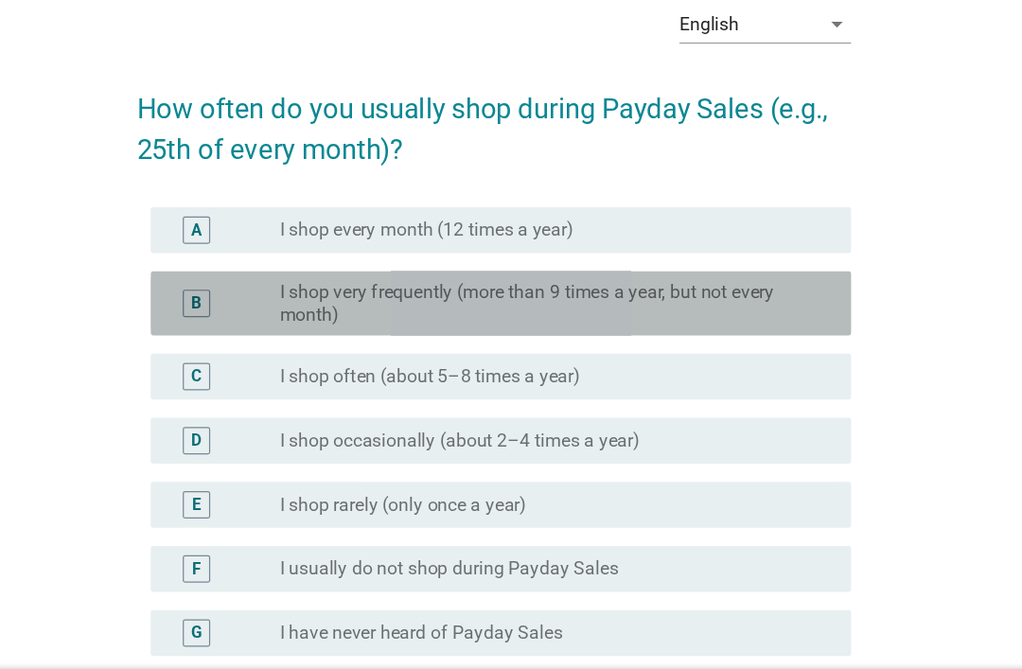
scroll to position [29, 0]
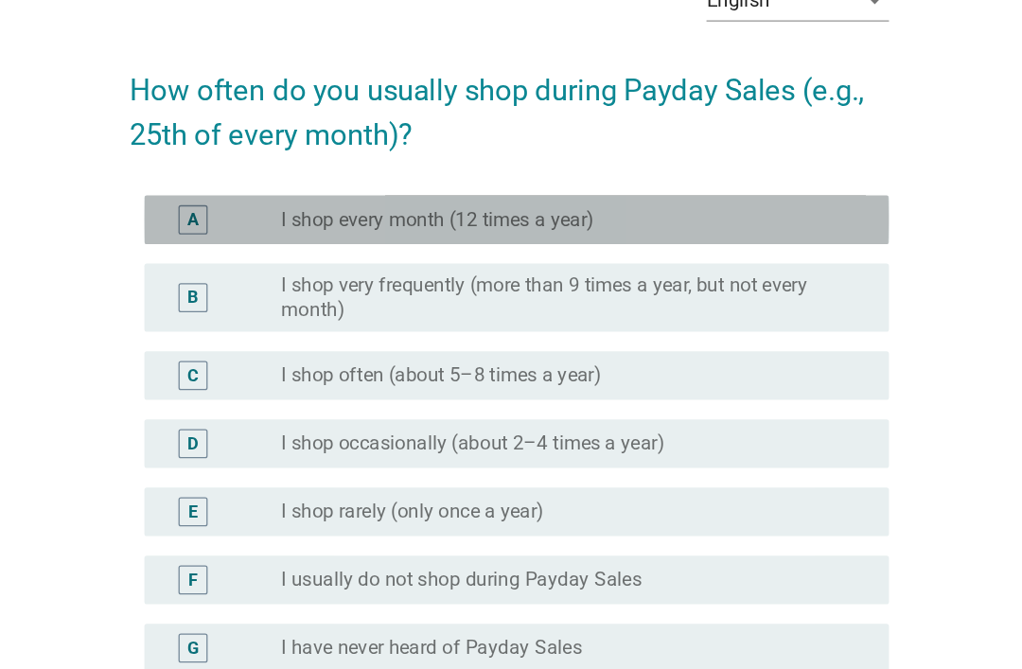
click at [334, 247] on label "I shop every month (12 times a year)" at bounding box center [455, 256] width 243 height 19
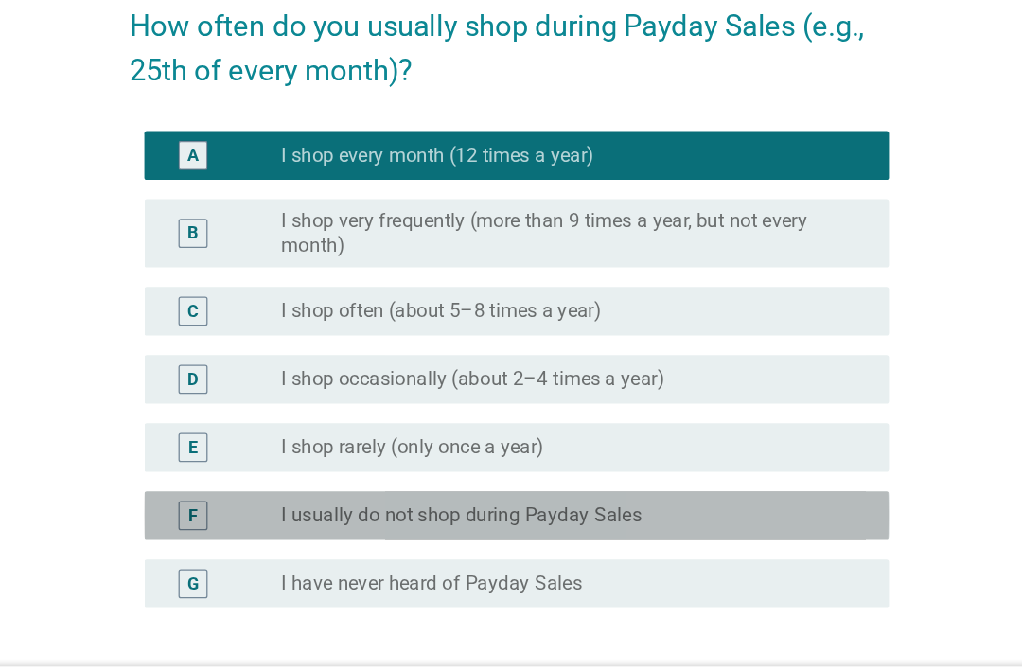
scroll to position [217, 0]
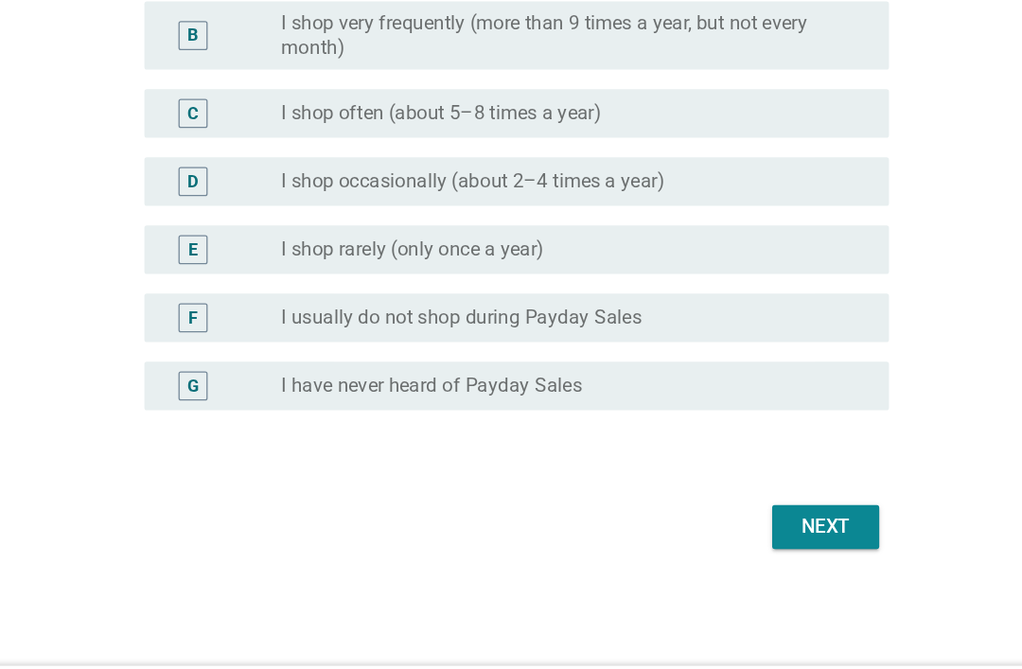
click at [715, 495] on button "Next" at bounding box center [756, 512] width 83 height 34
